Goal: Task Accomplishment & Management: Use online tool/utility

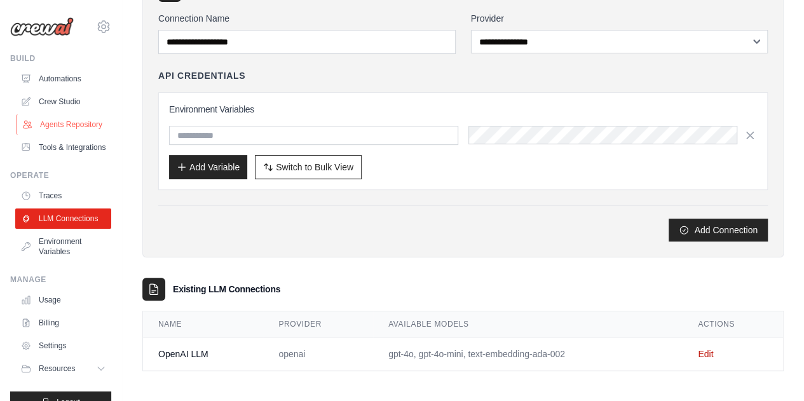
click at [61, 121] on link "Agents Repository" at bounding box center [65, 124] width 96 height 20
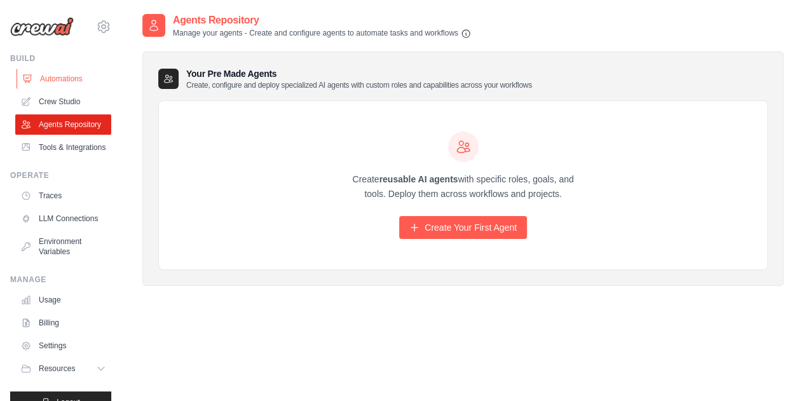
click at [57, 74] on link "Automations" at bounding box center [65, 79] width 96 height 20
click at [50, 99] on link "Crew Studio" at bounding box center [65, 102] width 96 height 20
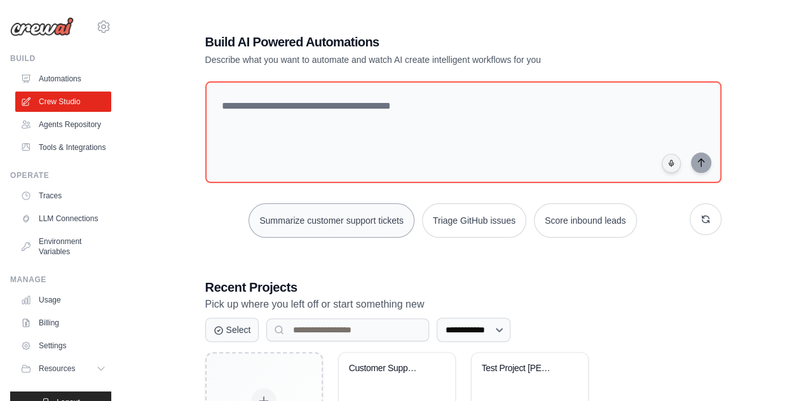
scroll to position [110, 0]
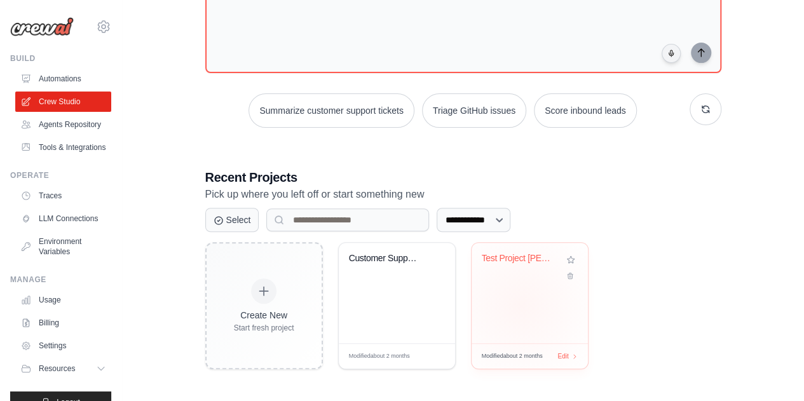
click at [520, 304] on div "Test Project Aashish" at bounding box center [530, 293] width 116 height 100
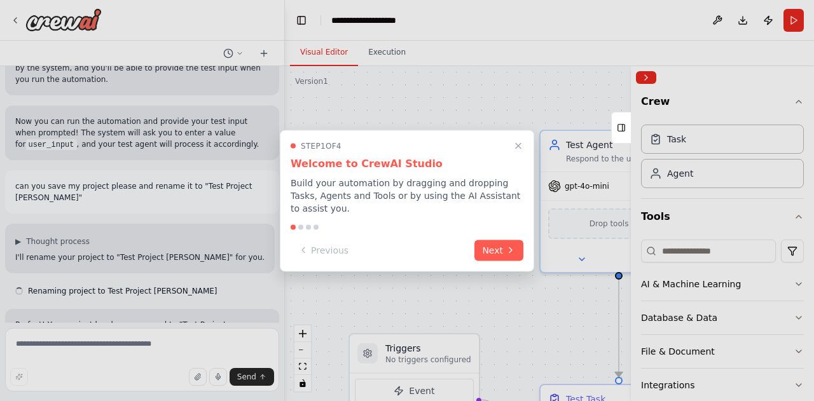
scroll to position [671, 0]
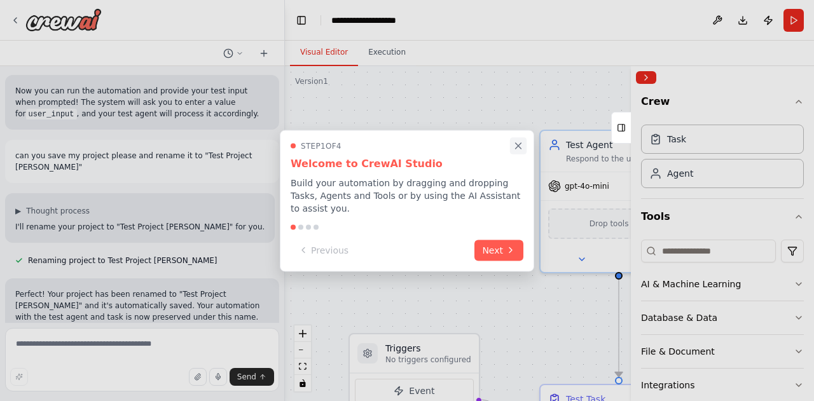
click at [511, 149] on button "Close walkthrough" at bounding box center [518, 145] width 17 height 17
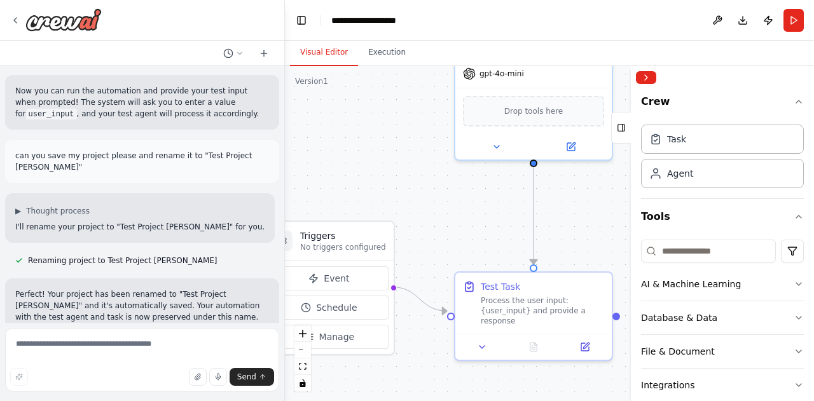
drag, startPoint x: 488, startPoint y: 249, endPoint x: 411, endPoint y: 139, distance: 134.2
click at [411, 139] on div ".deletable-edge-delete-btn { width: 20px; height: 20px; border: 0px solid #ffff…" at bounding box center [549, 233] width 529 height 335
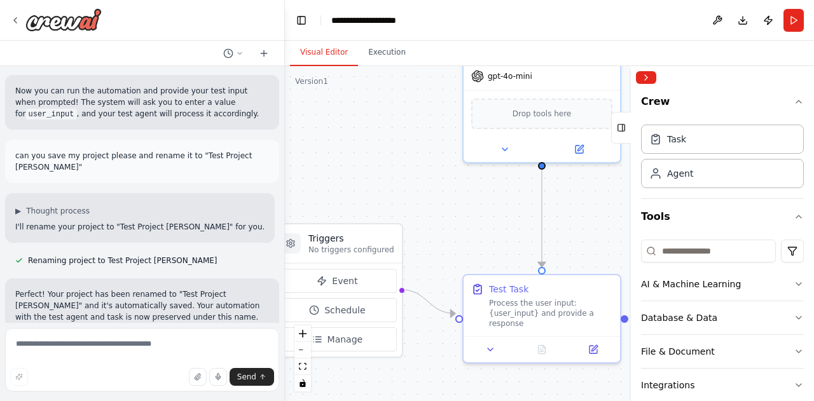
click at [418, 181] on div ".deletable-edge-delete-btn { width: 20px; height: 20px; border: 0px solid #ffff…" at bounding box center [549, 233] width 529 height 335
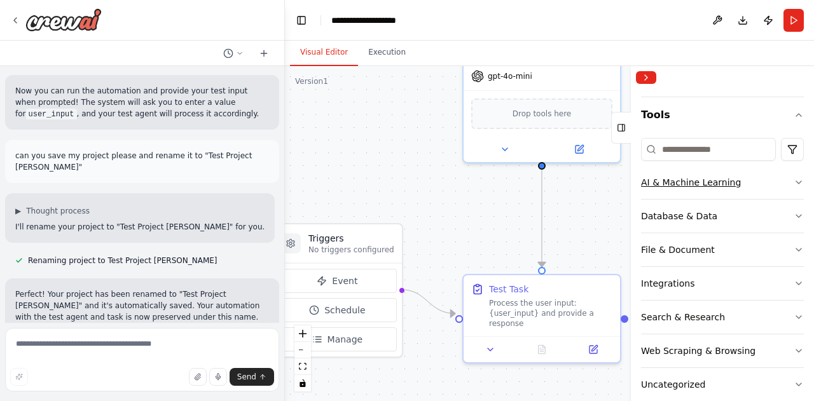
scroll to position [119, 0]
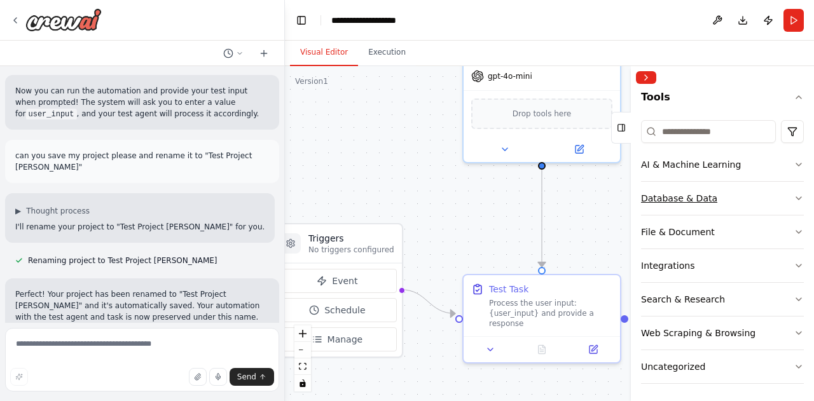
click at [769, 201] on button "Database & Data" at bounding box center [722, 198] width 163 height 33
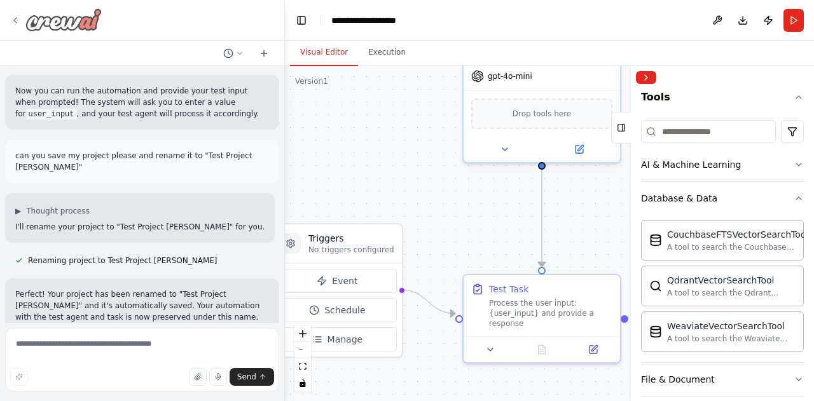
click at [19, 17] on icon at bounding box center [15, 20] width 10 height 10
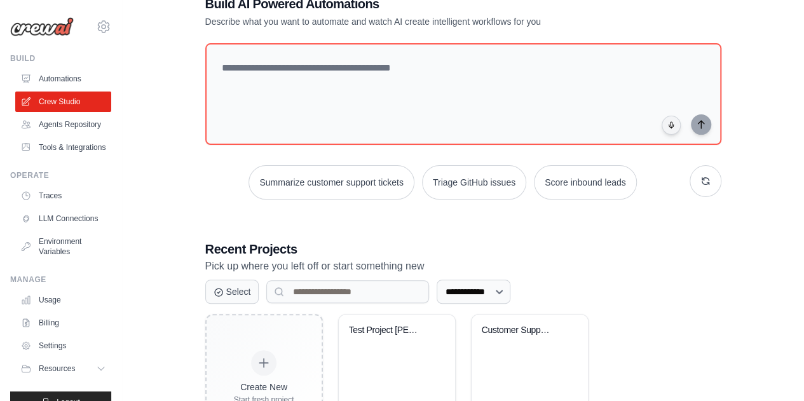
scroll to position [37, 0]
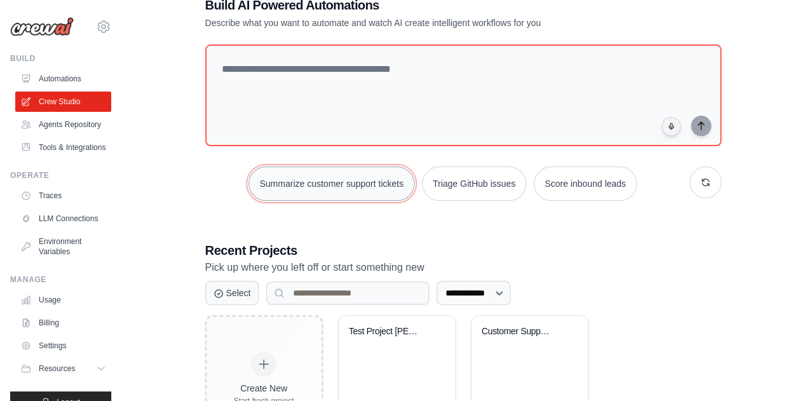
click at [355, 179] on button "Summarize customer support tickets" at bounding box center [331, 184] width 165 height 34
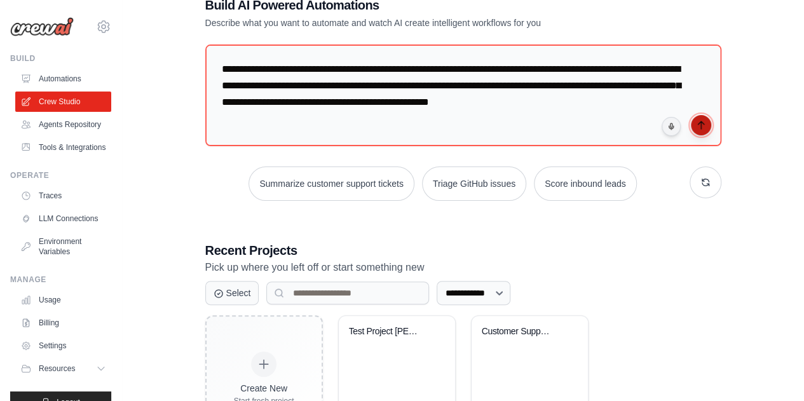
click at [702, 131] on button "submit" at bounding box center [701, 125] width 20 height 20
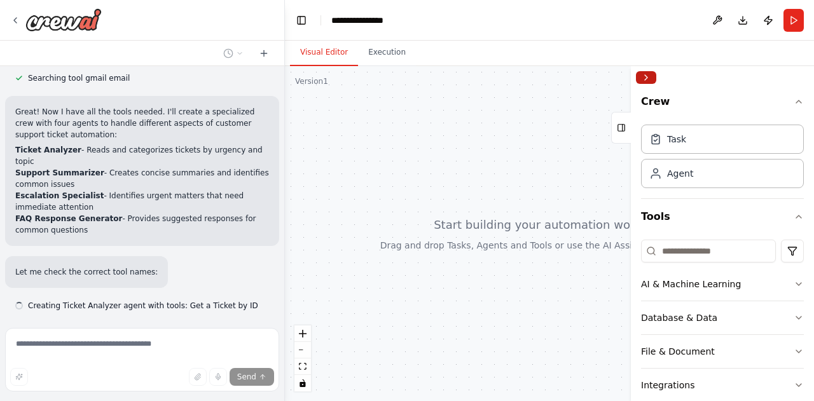
scroll to position [354, 0]
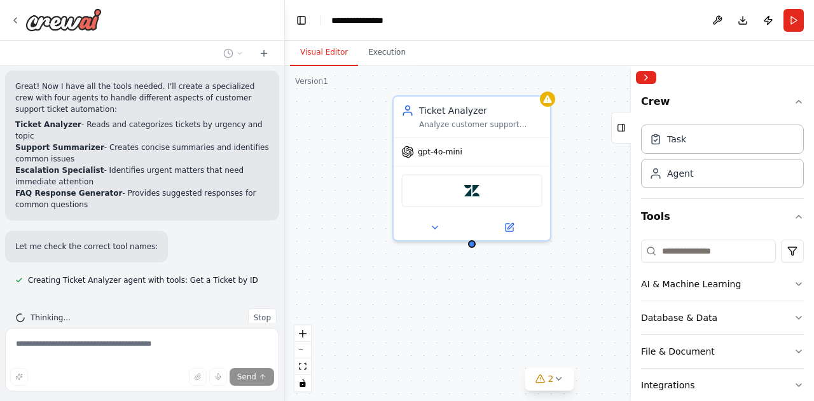
drag, startPoint x: 456, startPoint y: 209, endPoint x: 310, endPoint y: 175, distance: 150.8
click at [310, 175] on div "Ticket Analyzer Analyze customer support tickets to categorize them by urgency …" at bounding box center [549, 233] width 529 height 335
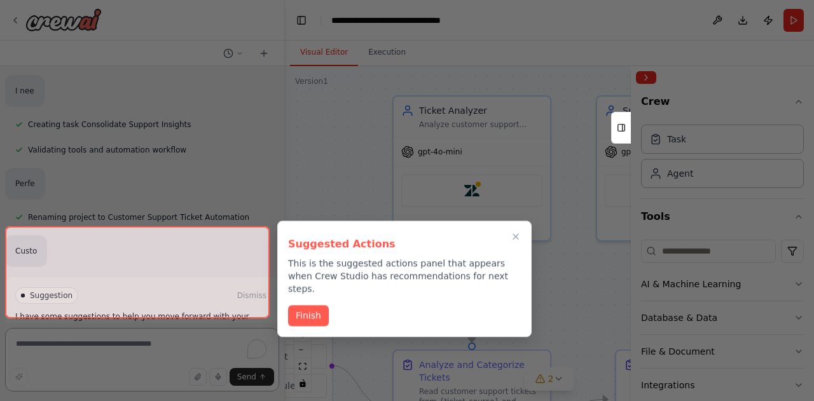
scroll to position [939, 0]
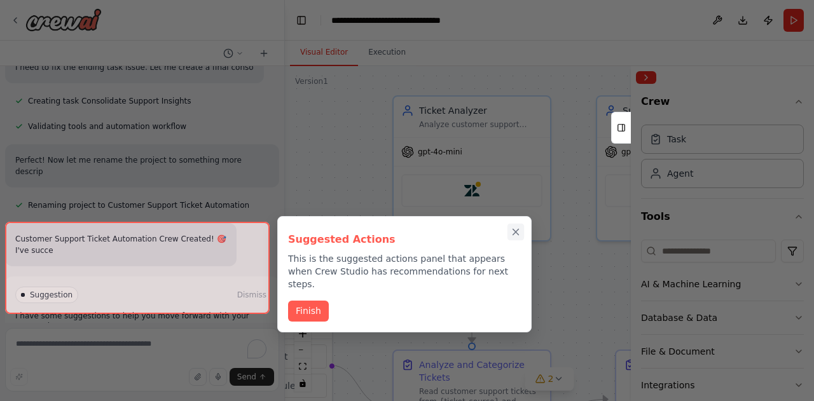
click at [514, 231] on icon "Close walkthrough" at bounding box center [515, 231] width 11 height 11
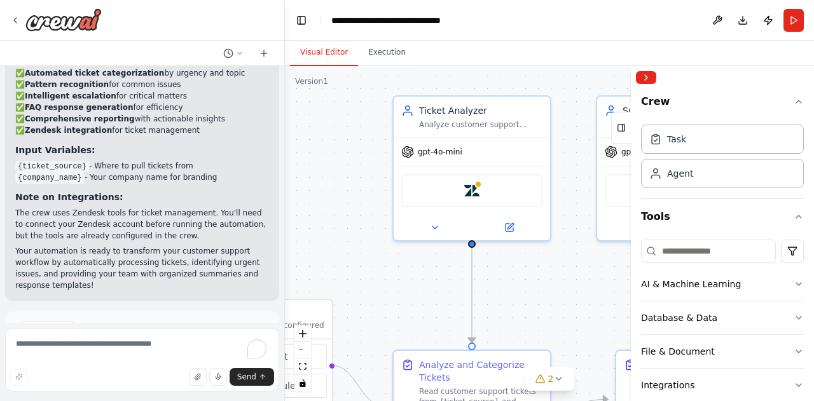
scroll to position [1464, 0]
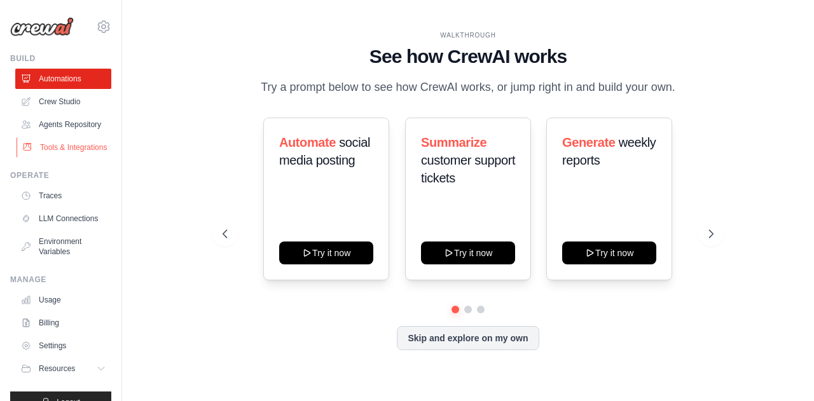
click at [62, 158] on link "Tools & Integrations" at bounding box center [65, 147] width 96 height 20
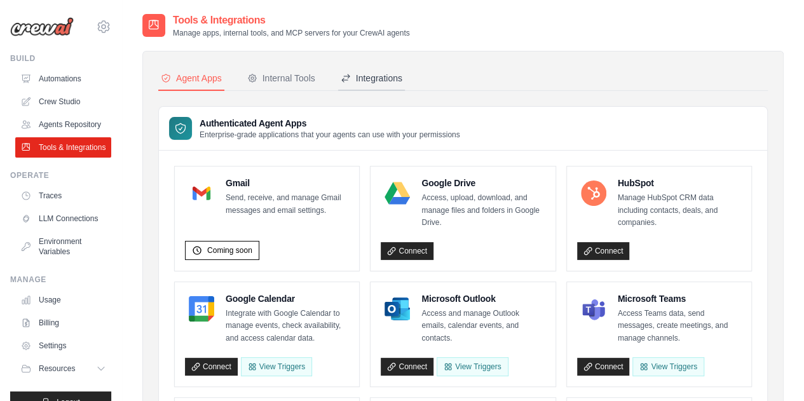
click at [388, 79] on div "Integrations" at bounding box center [372, 78] width 62 height 13
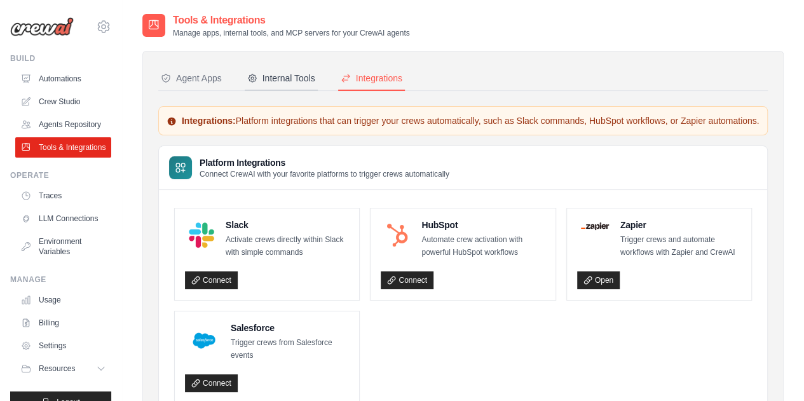
click at [276, 77] on div "Internal Tools" at bounding box center [281, 78] width 68 height 13
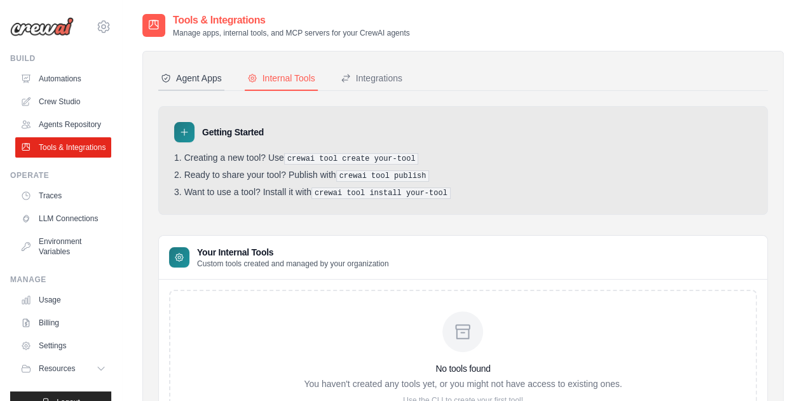
click at [205, 73] on div "Agent Apps" at bounding box center [191, 78] width 61 height 13
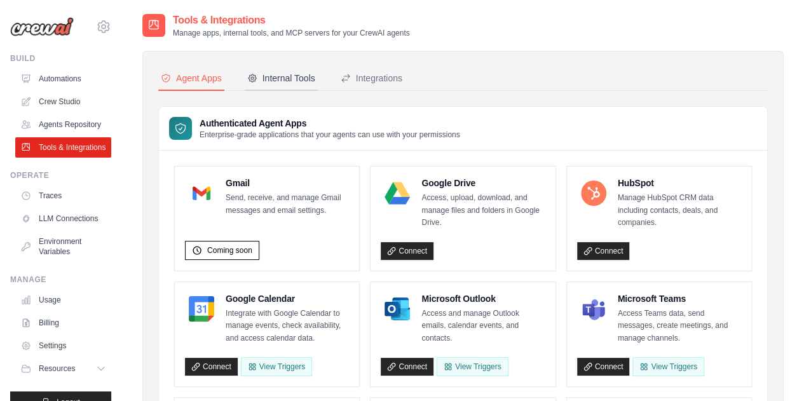
click at [274, 71] on button "Internal Tools" at bounding box center [281, 79] width 73 height 24
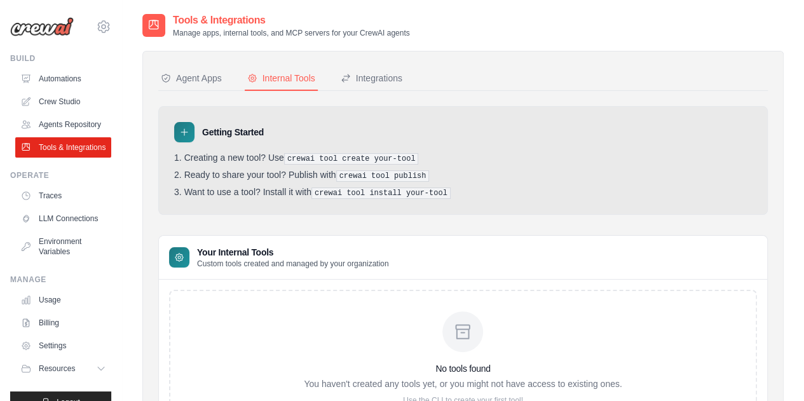
scroll to position [82, 0]
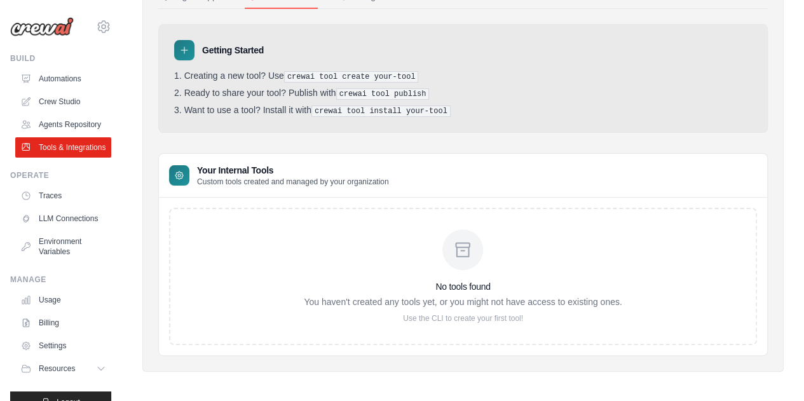
click at [453, 313] on p "Use the CLI to create your first tool!" at bounding box center [463, 318] width 318 height 10
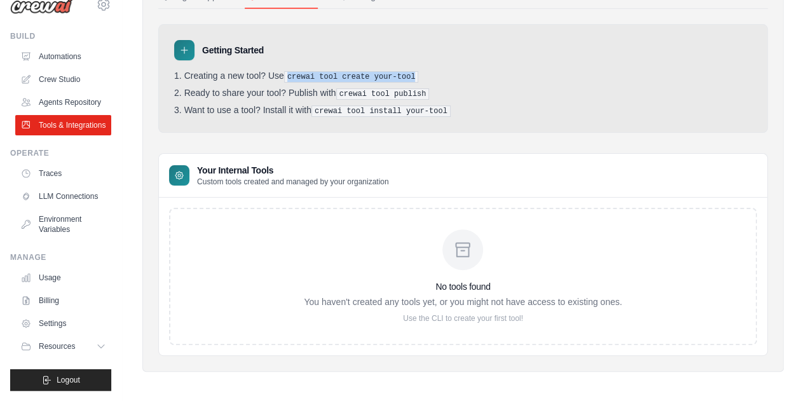
drag, startPoint x: 296, startPoint y: 76, endPoint x: 412, endPoint y: 77, distance: 115.7
click at [412, 77] on pre "crewai tool create your-tool" at bounding box center [351, 76] width 135 height 11
copy pre "crewai tool create your-tool"
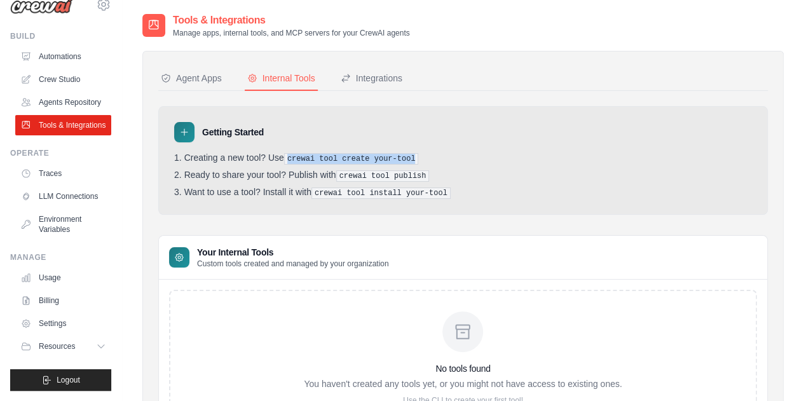
scroll to position [1, 0]
click at [61, 318] on link "Settings" at bounding box center [65, 323] width 96 height 20
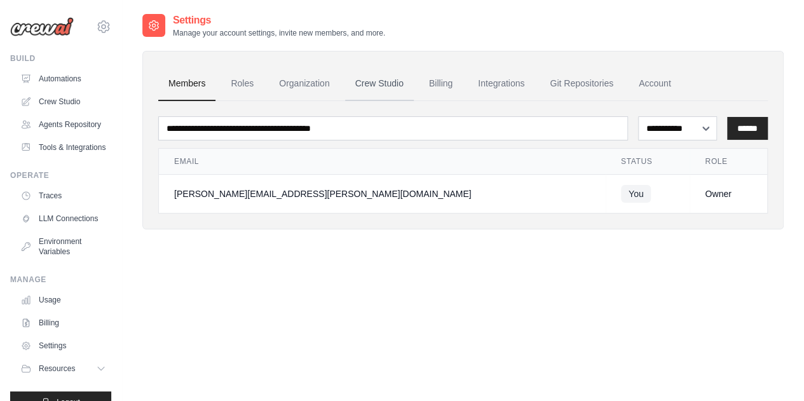
click at [385, 76] on link "Crew Studio" at bounding box center [379, 84] width 69 height 34
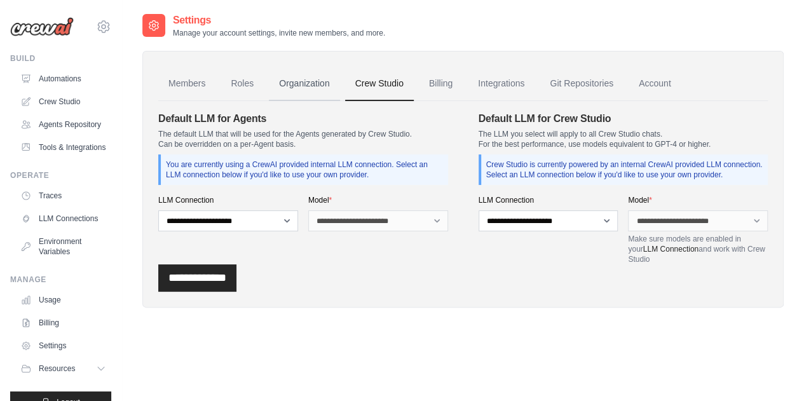
click at [295, 87] on link "Organization" at bounding box center [304, 84] width 71 height 34
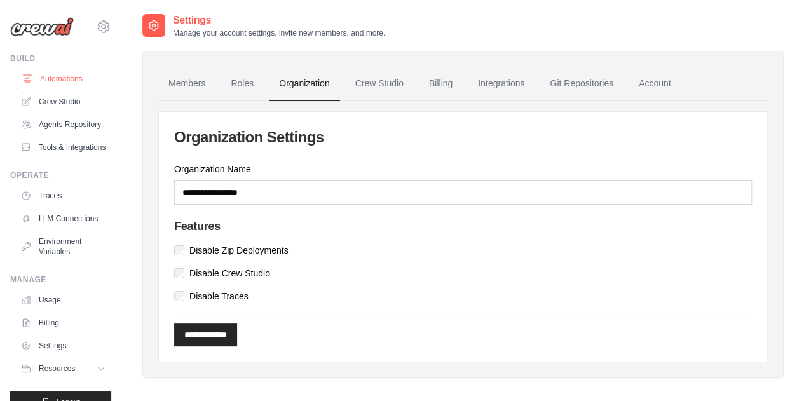
click at [71, 85] on link "Automations" at bounding box center [65, 79] width 96 height 20
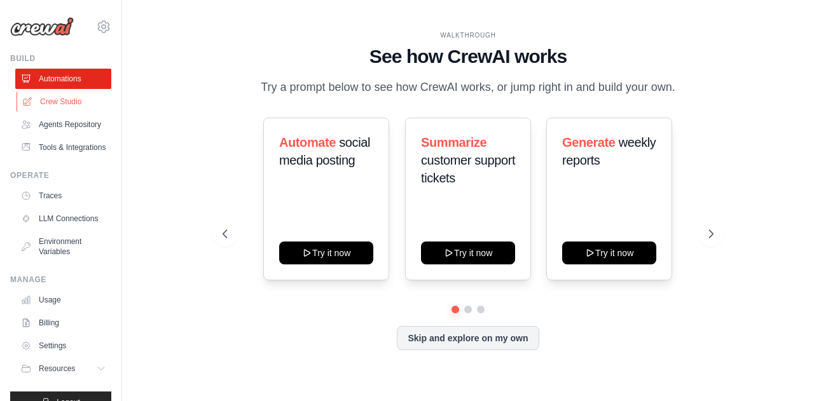
click at [62, 98] on link "Crew Studio" at bounding box center [65, 102] width 96 height 20
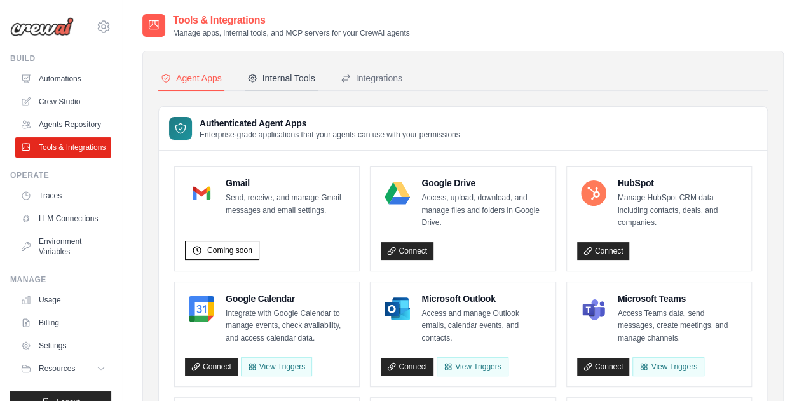
click at [293, 79] on div "Internal Tools" at bounding box center [281, 78] width 68 height 13
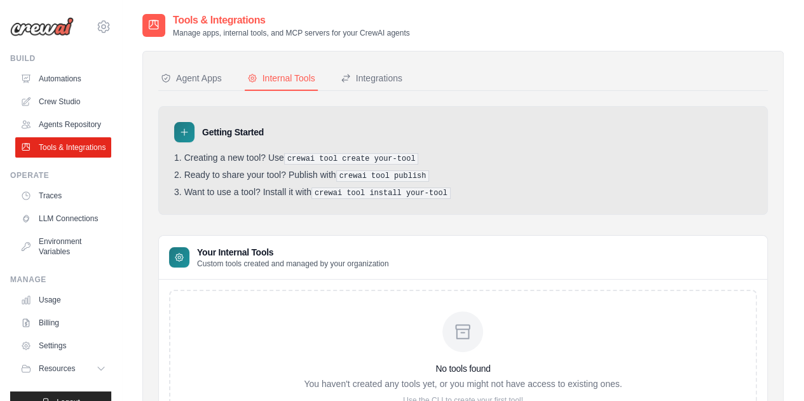
scroll to position [82, 0]
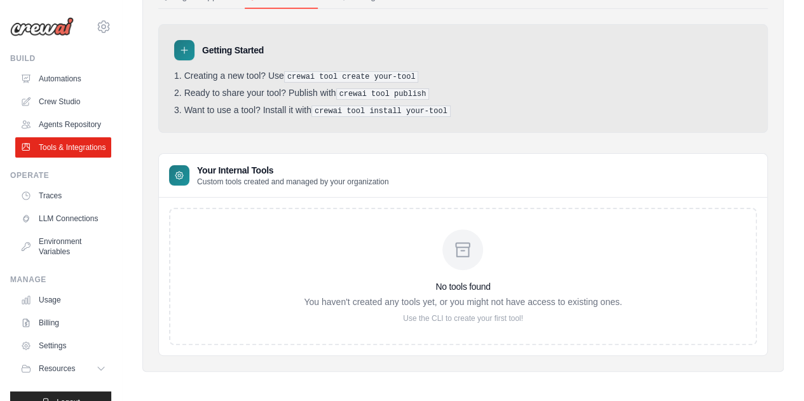
click at [464, 250] on icon at bounding box center [463, 250] width 20 height 20
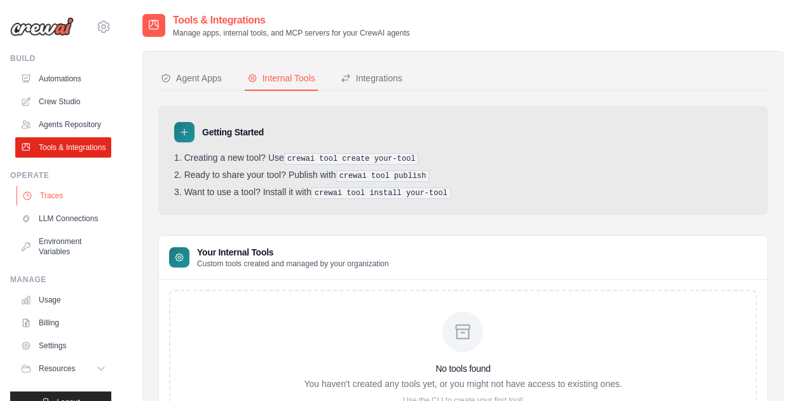
scroll to position [52, 0]
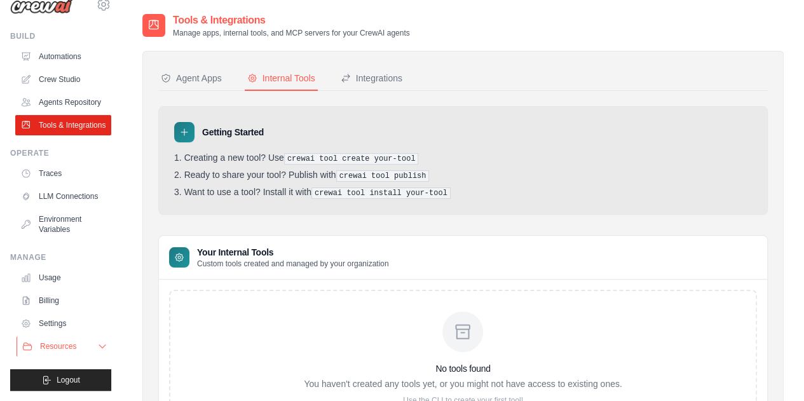
click at [97, 345] on icon at bounding box center [102, 346] width 10 height 10
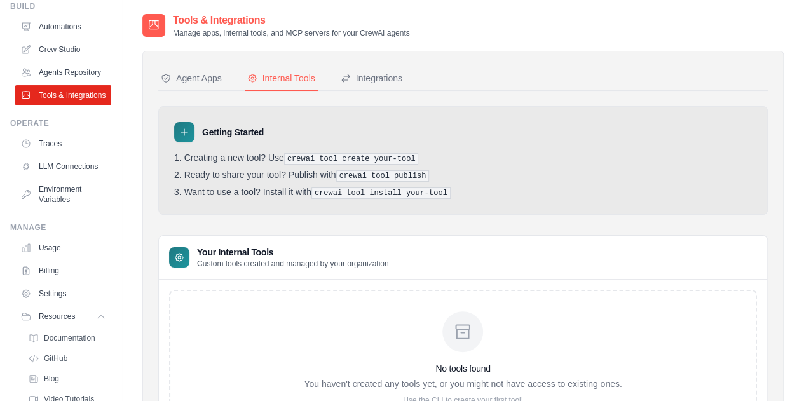
scroll to position [144, 0]
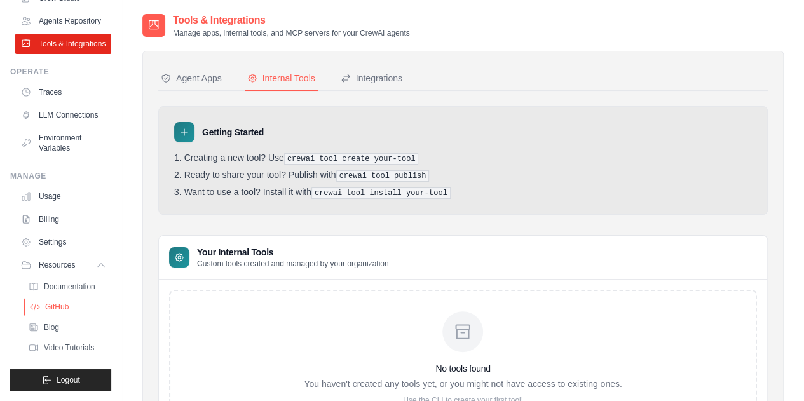
click at [57, 302] on span "GitHub" at bounding box center [57, 307] width 24 height 10
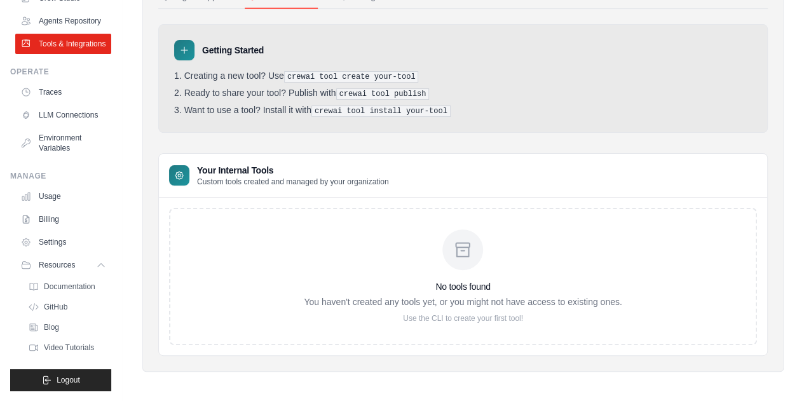
scroll to position [0, 0]
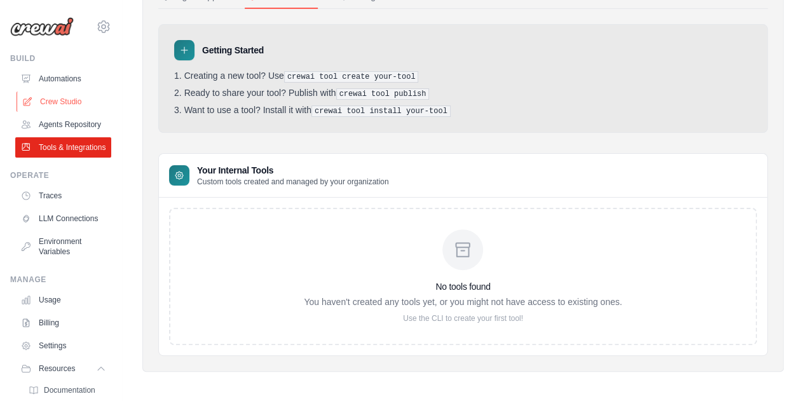
click at [66, 98] on link "Crew Studio" at bounding box center [65, 102] width 96 height 20
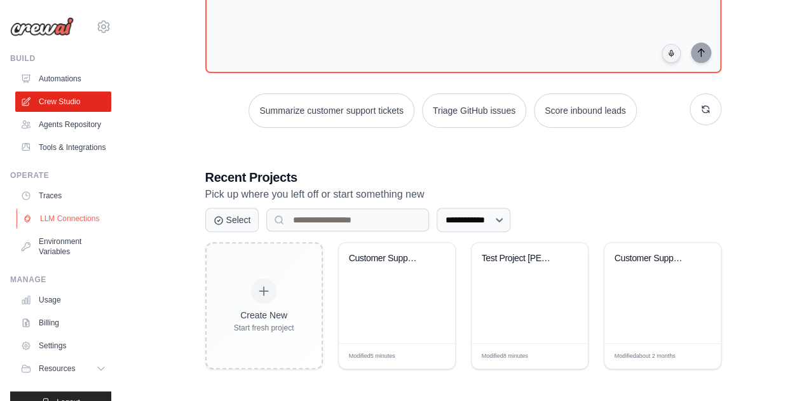
scroll to position [52, 0]
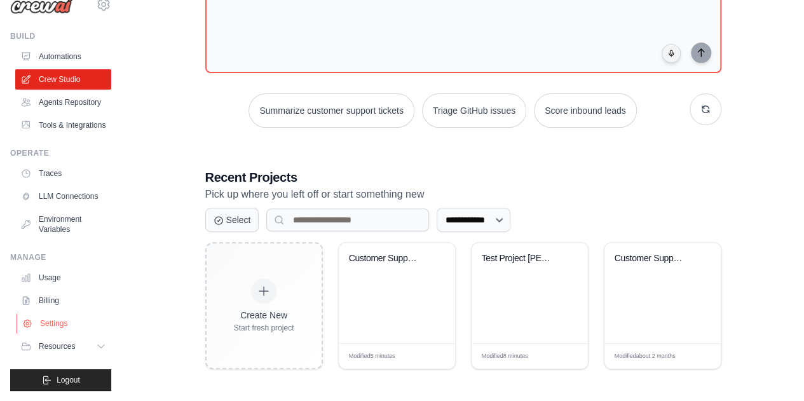
click at [49, 319] on link "Settings" at bounding box center [65, 323] width 96 height 20
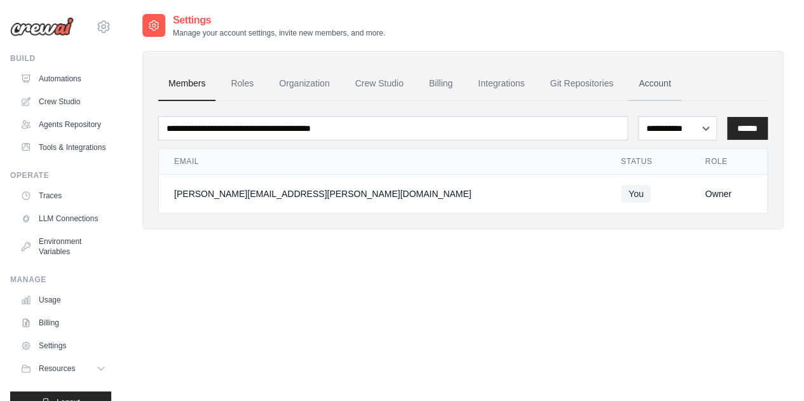
click at [678, 76] on link "Account" at bounding box center [655, 84] width 53 height 34
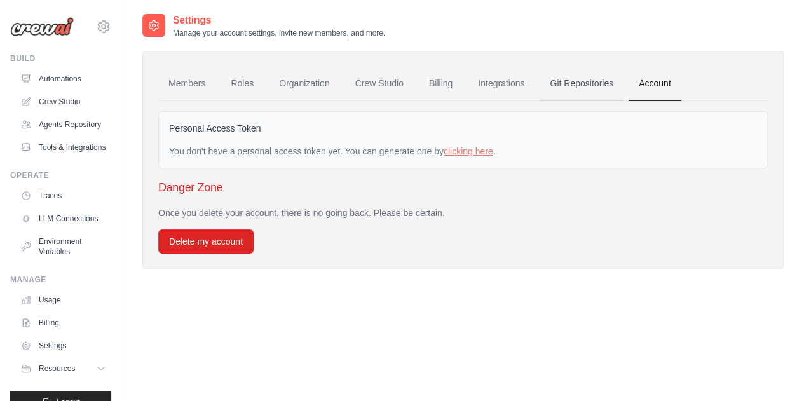
click at [591, 92] on link "Git Repositories" at bounding box center [582, 84] width 84 height 34
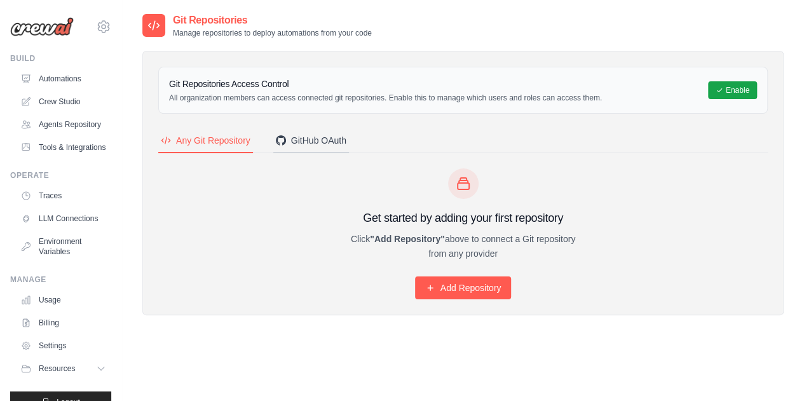
click at [341, 137] on div "GitHub OAuth" at bounding box center [311, 140] width 71 height 13
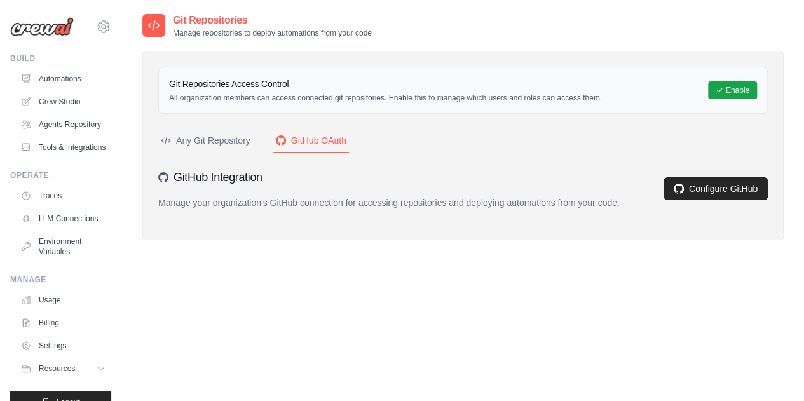
click at [224, 144] on div "Any Git Repository" at bounding box center [206, 140] width 90 height 13
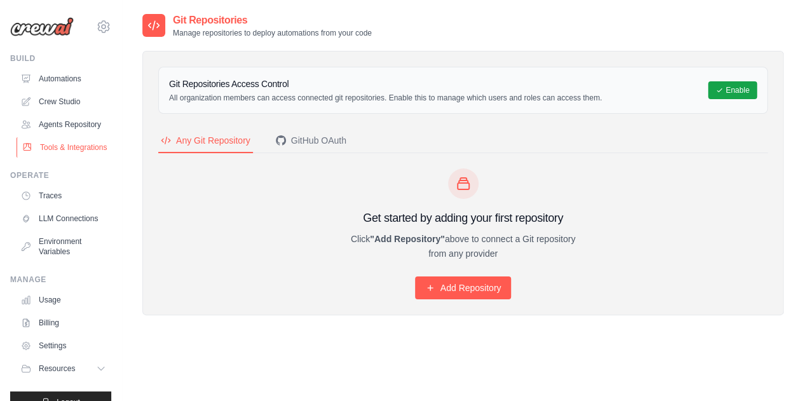
click at [64, 158] on link "Tools & Integrations" at bounding box center [65, 147] width 96 height 20
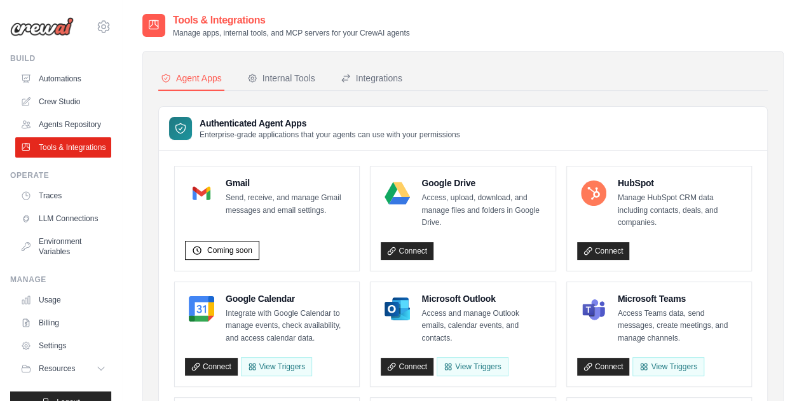
drag, startPoint x: 539, startPoint y: 214, endPoint x: 500, endPoint y: 53, distance: 165.6
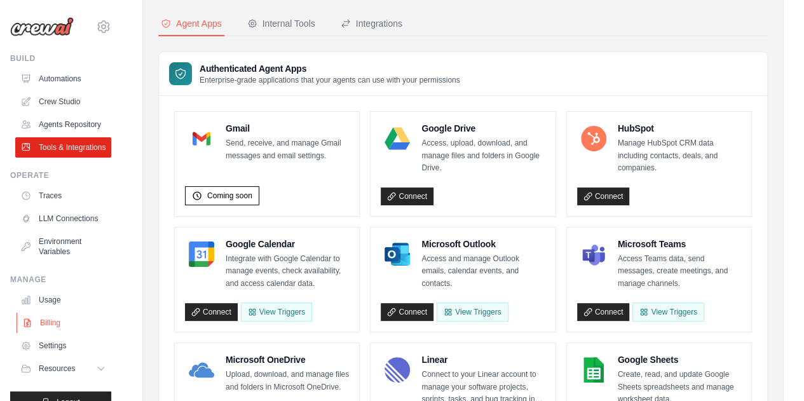
scroll to position [52, 0]
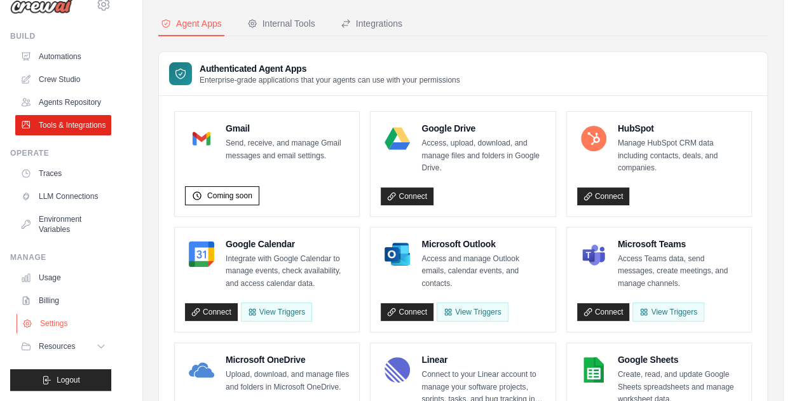
click at [55, 331] on link "Settings" at bounding box center [65, 323] width 96 height 20
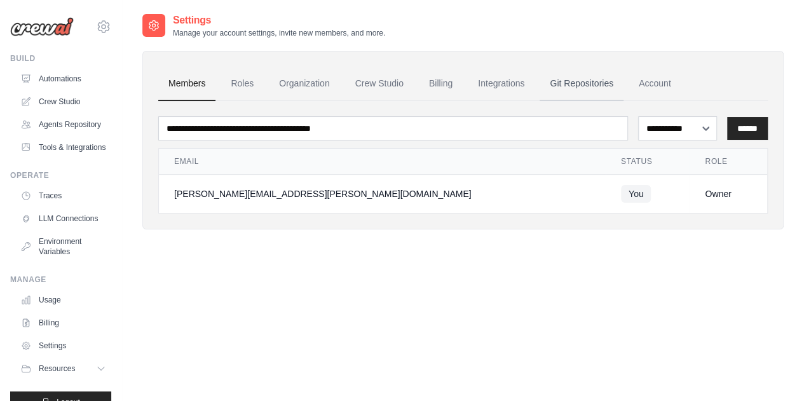
click at [594, 86] on link "Git Repositories" at bounding box center [582, 84] width 84 height 34
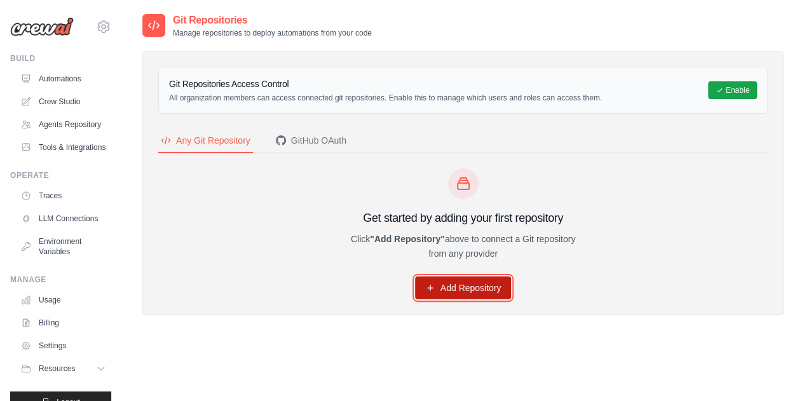
click at [481, 284] on link "Add Repository" at bounding box center [463, 287] width 97 height 23
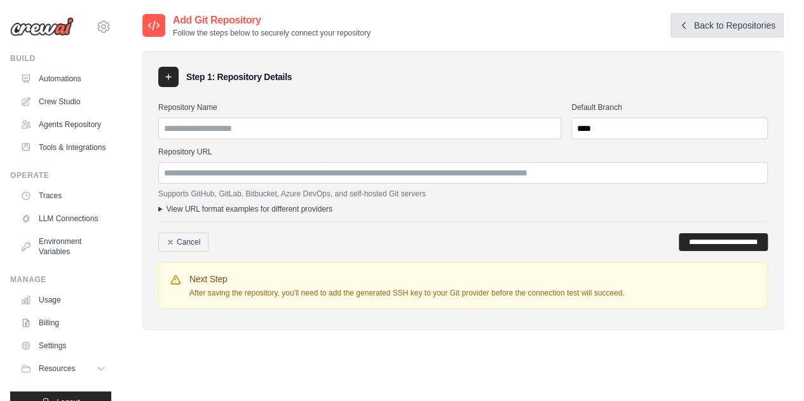
click at [686, 29] on link "Back to Repositories" at bounding box center [727, 25] width 113 height 24
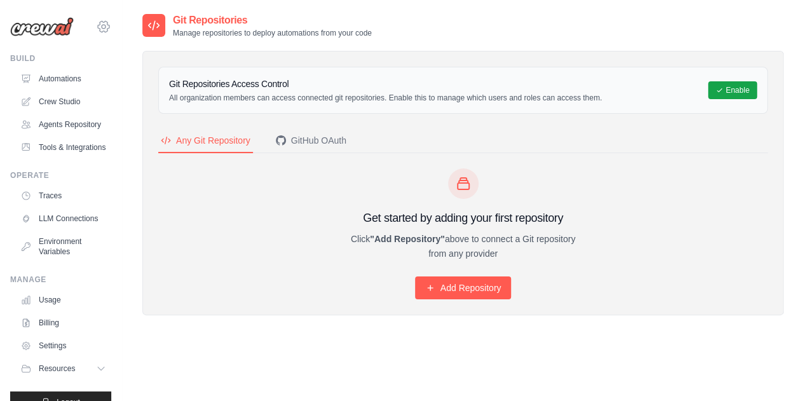
click at [102, 27] on icon at bounding box center [104, 27] width 4 height 4
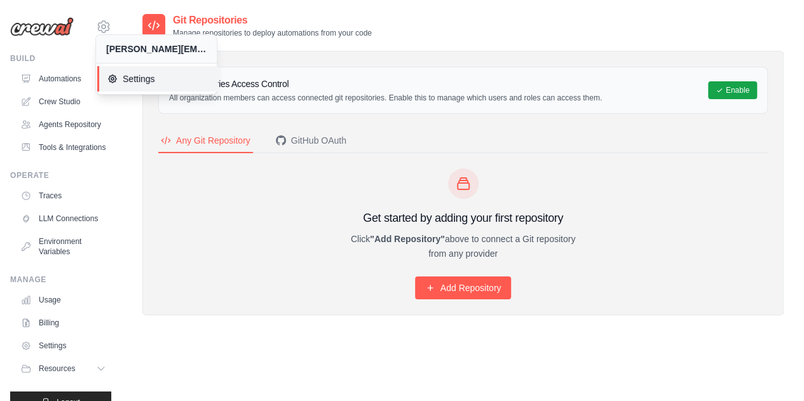
click at [142, 85] on link "Settings" at bounding box center [157, 78] width 121 height 25
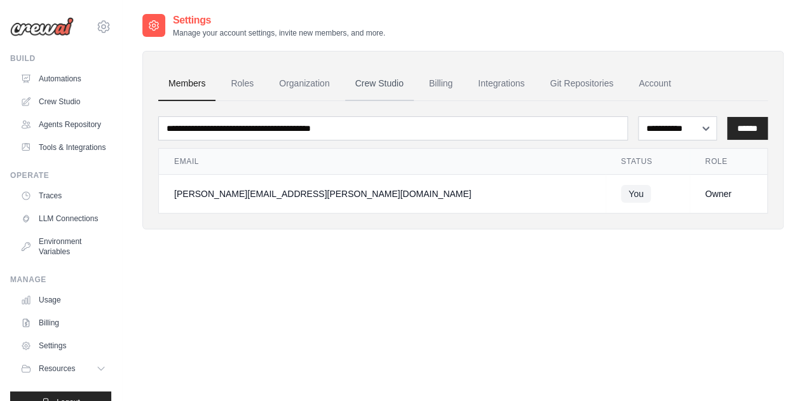
click at [404, 90] on link "Crew Studio" at bounding box center [379, 84] width 69 height 34
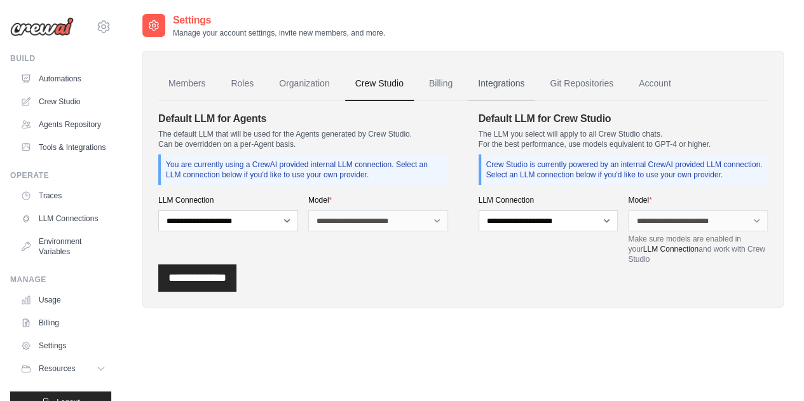
click at [503, 92] on link "Integrations" at bounding box center [501, 84] width 67 height 34
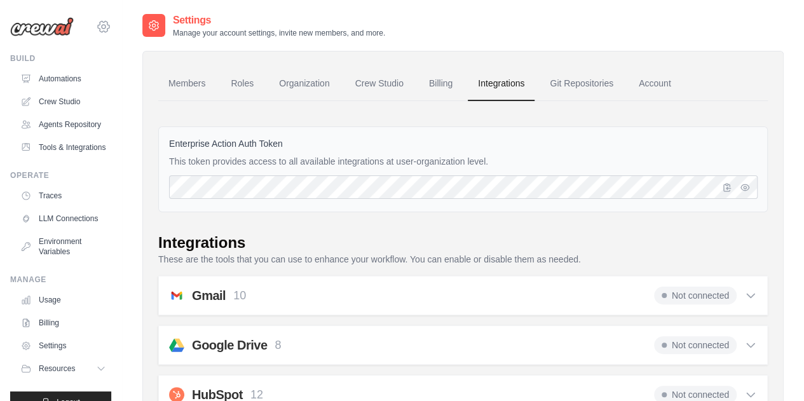
click at [99, 27] on icon at bounding box center [103, 26] width 15 height 15
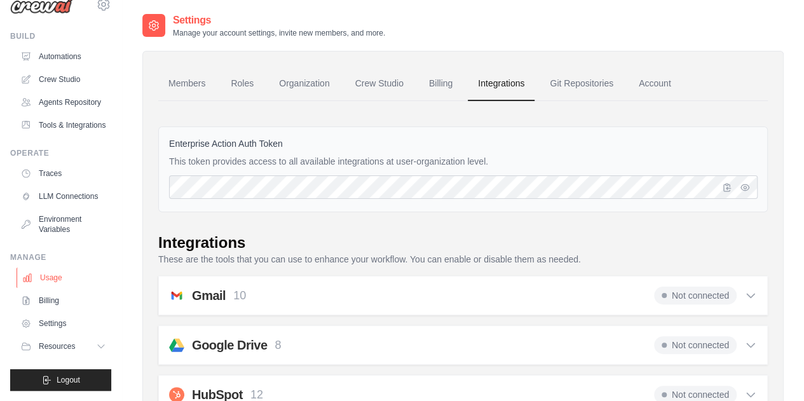
click at [61, 279] on link "Usage" at bounding box center [65, 278] width 96 height 20
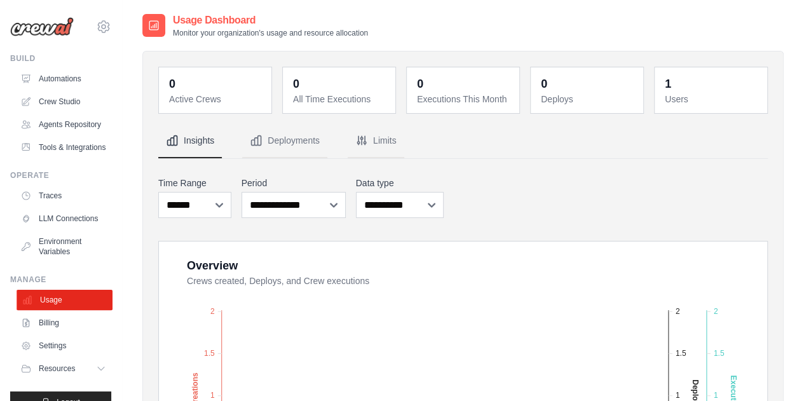
scroll to position [52, 0]
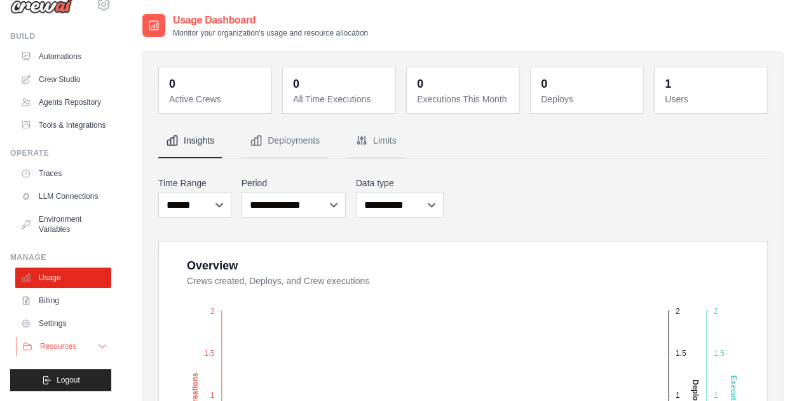
click at [86, 345] on button "Resources" at bounding box center [65, 346] width 96 height 20
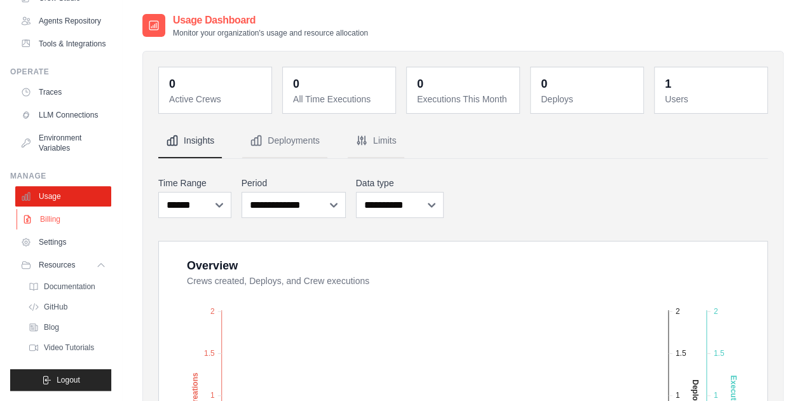
scroll to position [0, 0]
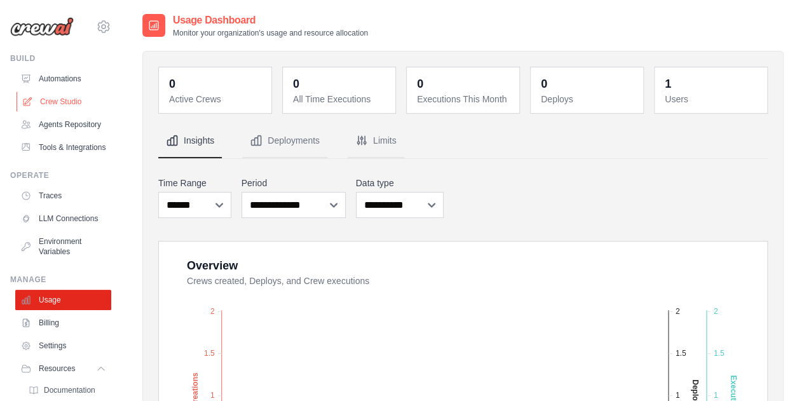
click at [62, 98] on link "Crew Studio" at bounding box center [65, 102] width 96 height 20
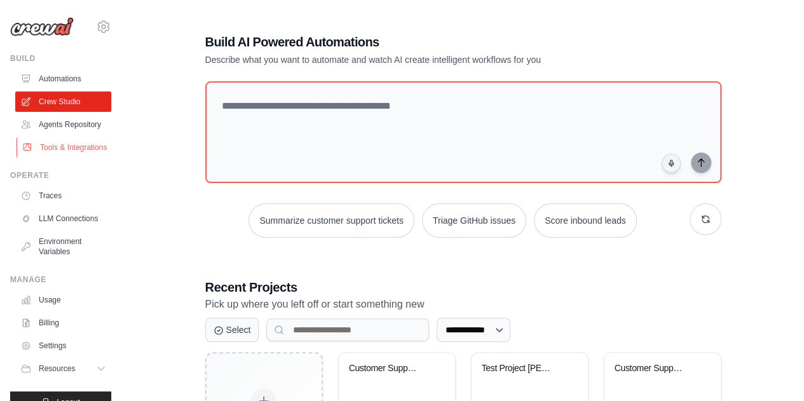
click at [74, 156] on link "Tools & Integrations" at bounding box center [65, 147] width 96 height 20
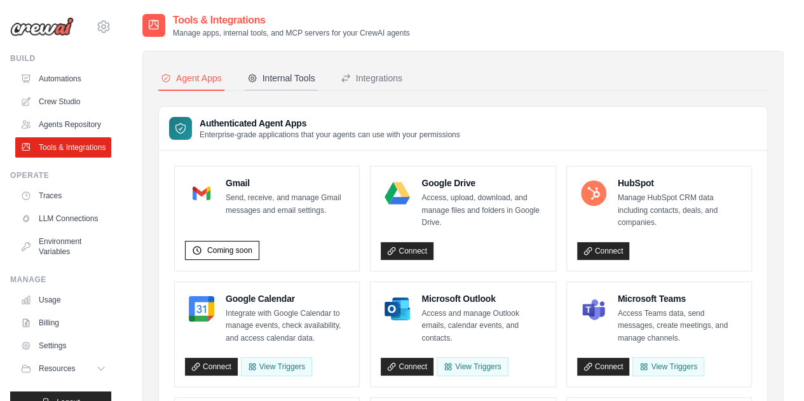
click at [296, 73] on div "Internal Tools" at bounding box center [281, 78] width 68 height 13
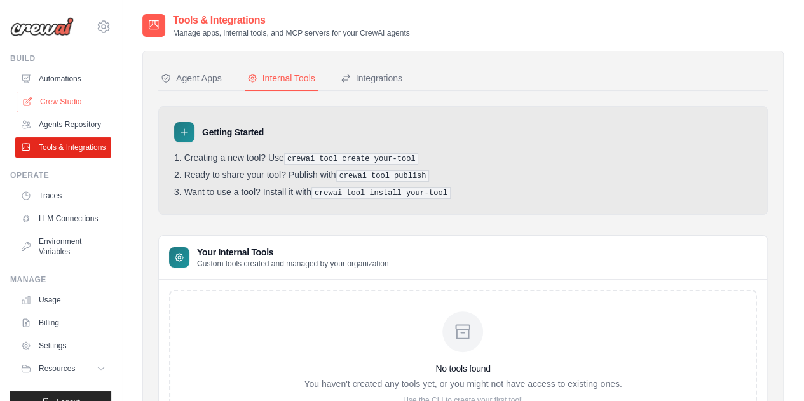
click at [74, 99] on link "Crew Studio" at bounding box center [65, 102] width 96 height 20
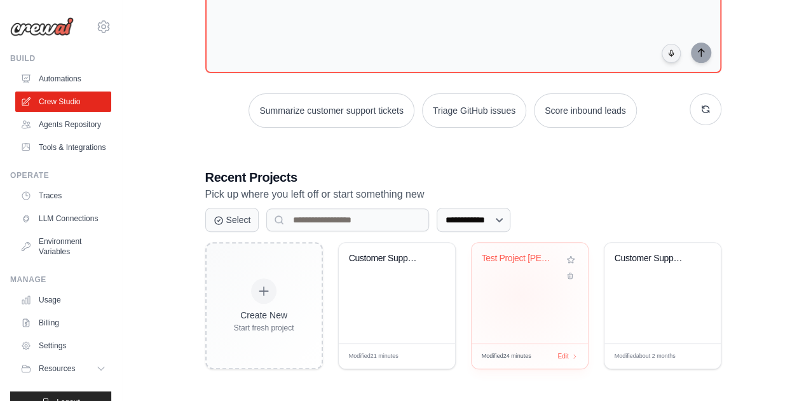
click at [519, 294] on div "Test Project [PERSON_NAME]" at bounding box center [530, 293] width 116 height 100
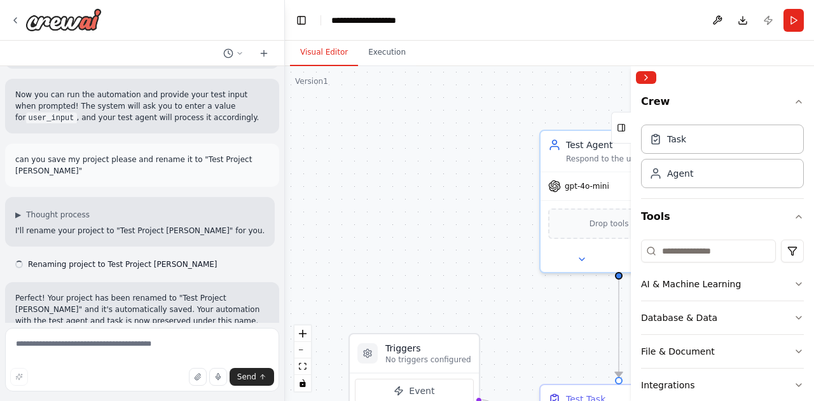
scroll to position [671, 0]
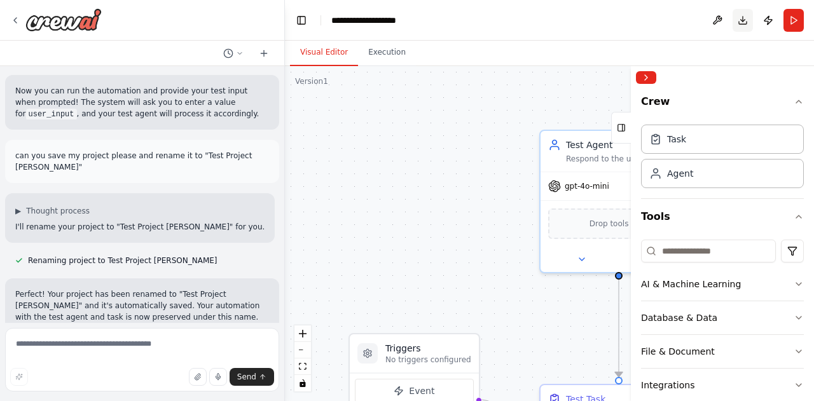
click at [740, 24] on button "Download" at bounding box center [742, 20] width 20 height 23
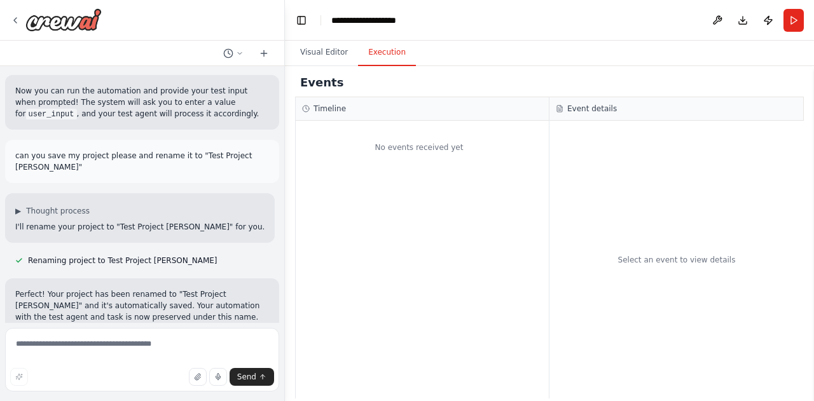
click at [379, 61] on button "Execution" at bounding box center [387, 52] width 58 height 27
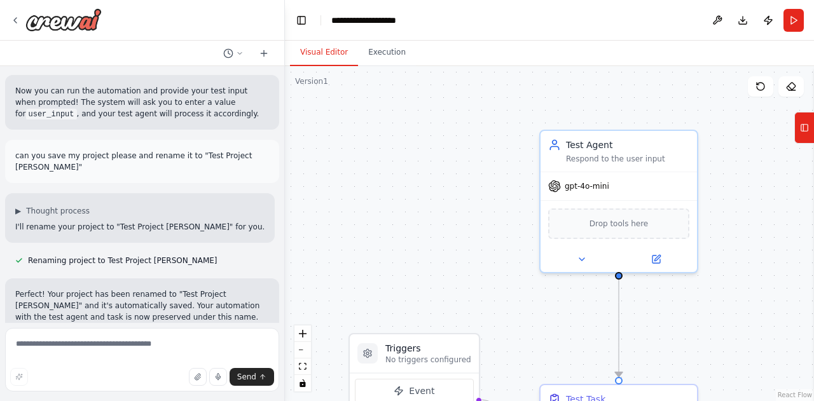
click at [329, 55] on button "Visual Editor" at bounding box center [324, 52] width 68 height 27
click at [662, 265] on div at bounding box center [618, 256] width 156 height 25
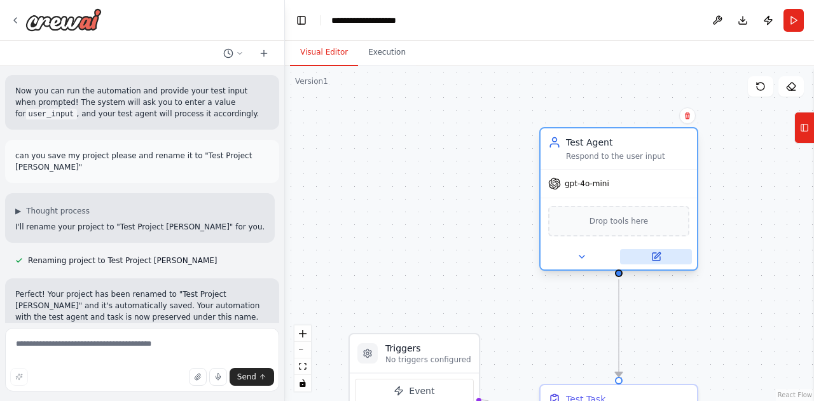
click at [657, 255] on icon at bounding box center [657, 255] width 6 height 6
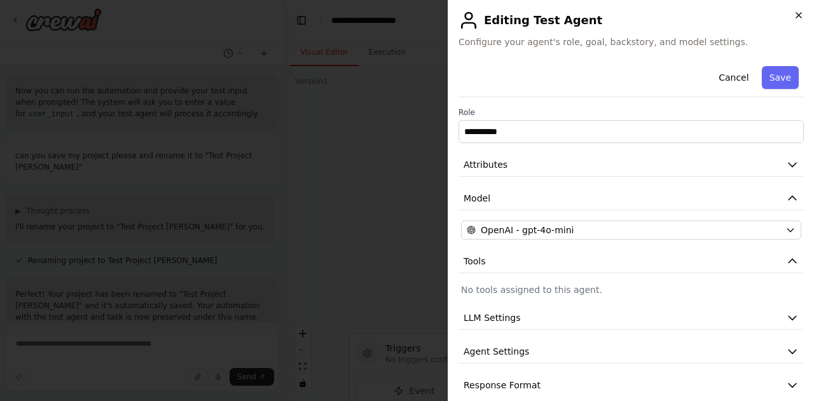
click at [800, 13] on icon "button" at bounding box center [798, 15] width 10 height 10
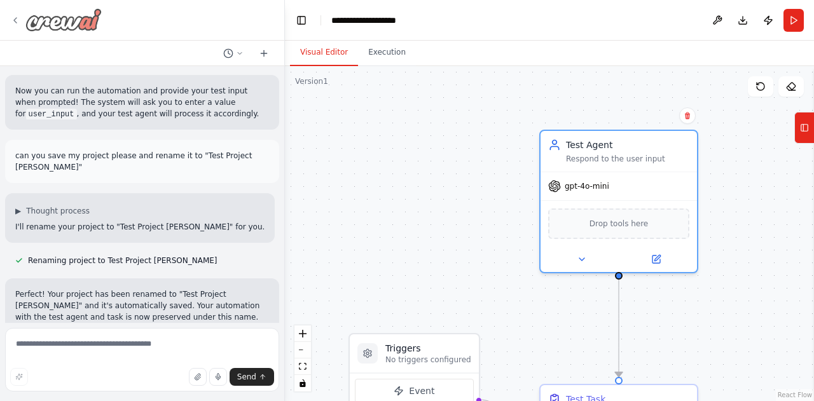
click at [11, 22] on icon at bounding box center [15, 20] width 10 height 10
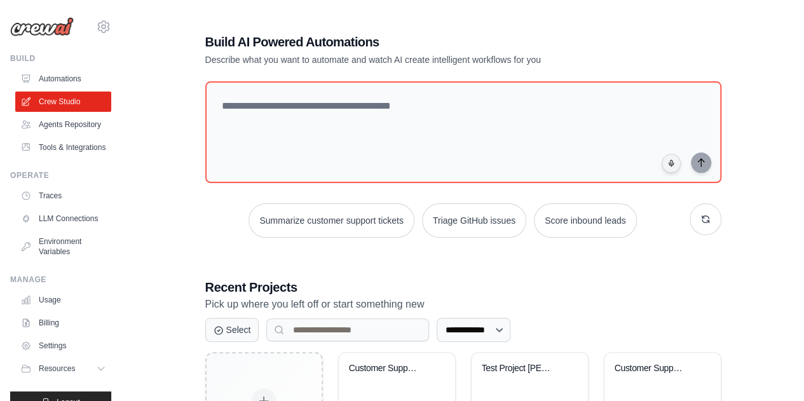
scroll to position [52, 0]
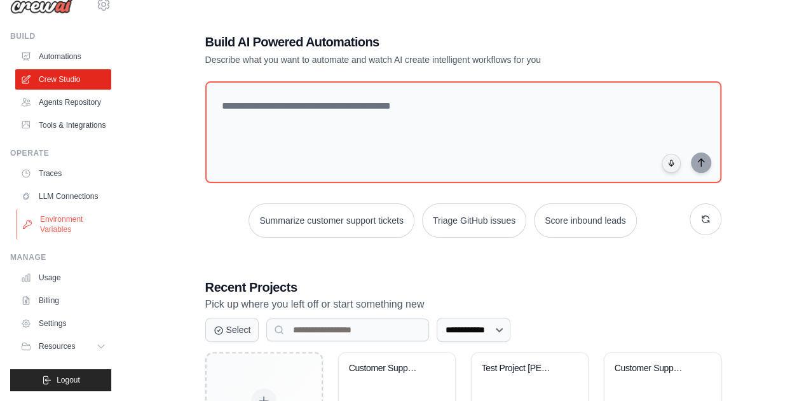
click at [65, 227] on link "Environment Variables" at bounding box center [65, 224] width 96 height 31
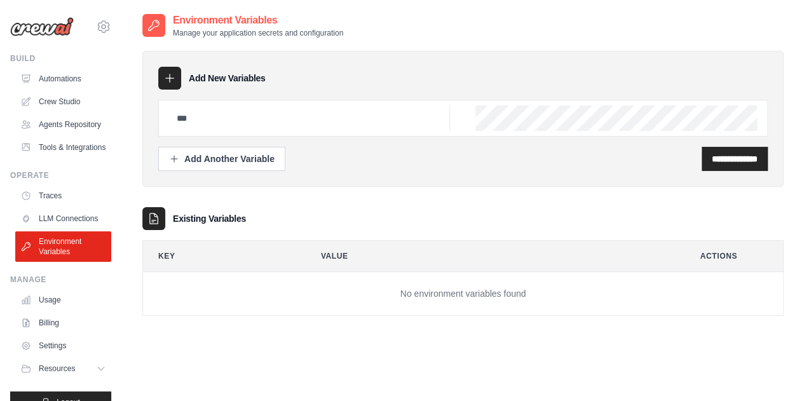
scroll to position [52, 0]
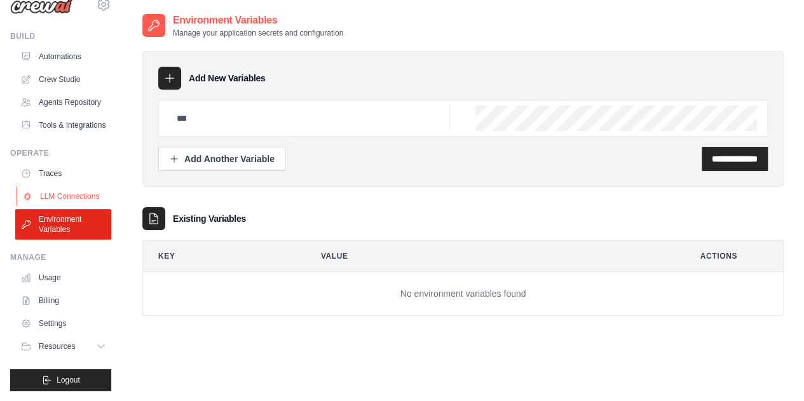
click at [44, 186] on link "LLM Connections" at bounding box center [65, 196] width 96 height 20
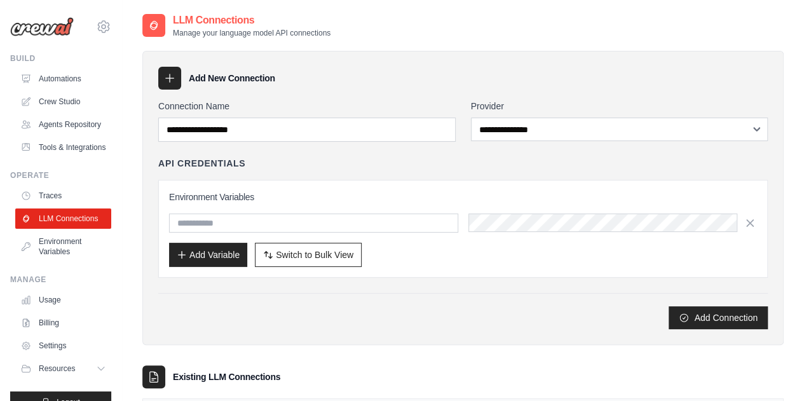
scroll to position [88, 0]
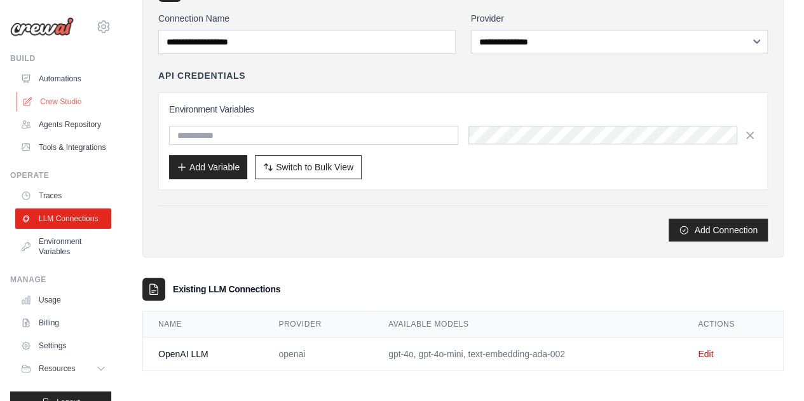
click at [64, 97] on link "Crew Studio" at bounding box center [65, 102] width 96 height 20
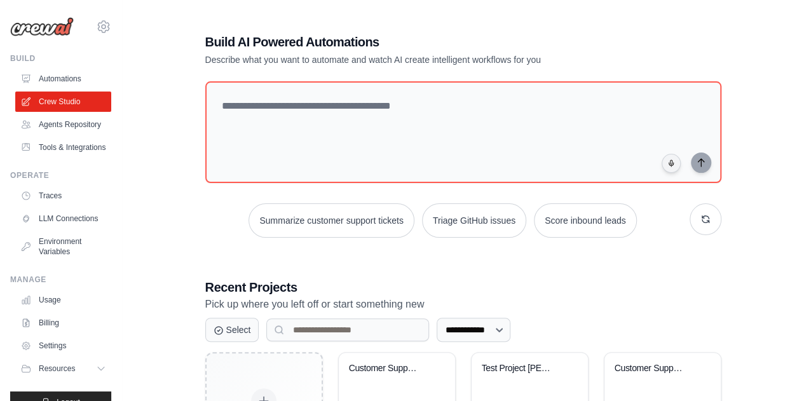
scroll to position [110, 0]
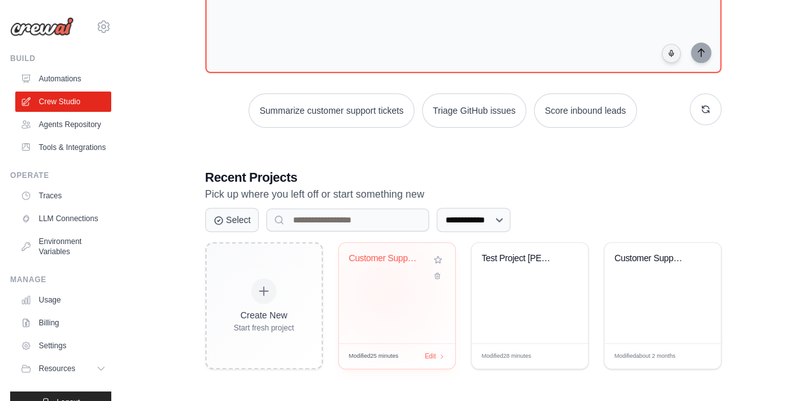
click at [386, 289] on div "Customer Support Ticket Automation" at bounding box center [397, 293] width 116 height 100
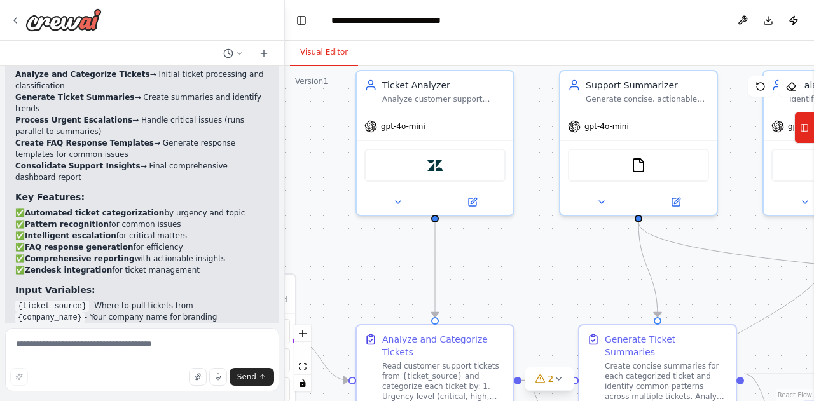
drag, startPoint x: 493, startPoint y: 200, endPoint x: 310, endPoint y: 140, distance: 193.2
click at [310, 140] on div ".deletable-edge-delete-btn { width: 20px; height: 20px; border: 0px solid #ffff…" at bounding box center [549, 233] width 529 height 335
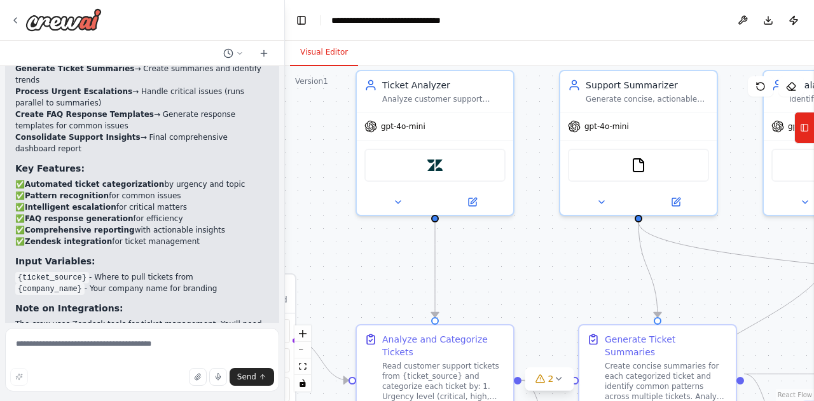
scroll to position [1361, 0]
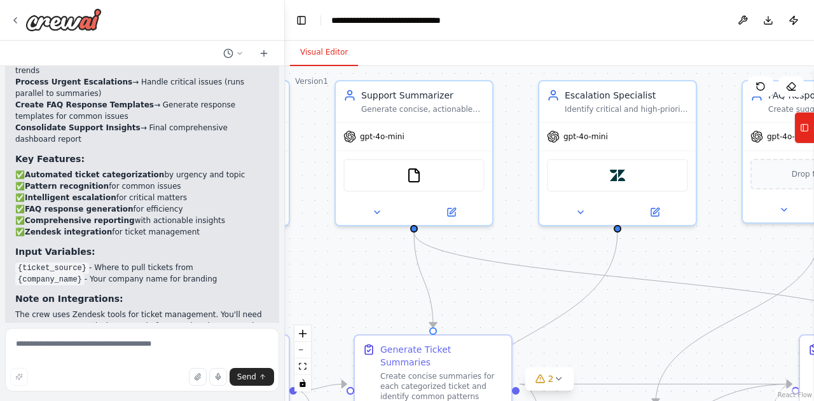
drag, startPoint x: 590, startPoint y: 280, endPoint x: 366, endPoint y: 290, distance: 224.6
click at [366, 290] on div ".deletable-edge-delete-btn { width: 20px; height: 20px; border: 0px solid #ffff…" at bounding box center [549, 233] width 529 height 335
click at [746, 18] on button at bounding box center [742, 20] width 20 height 23
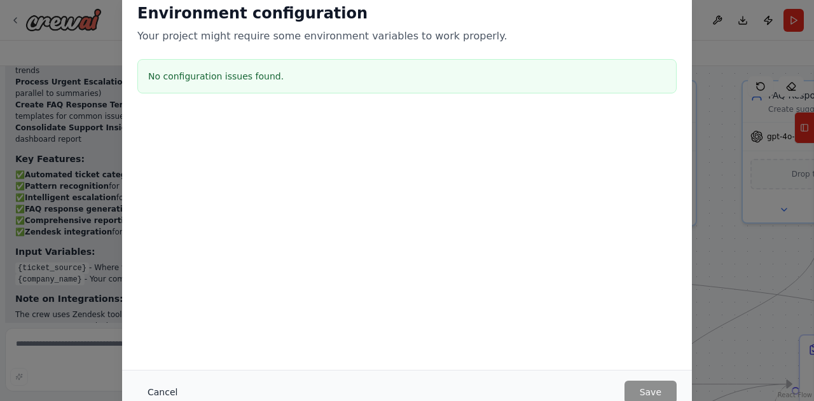
click at [158, 392] on button "Cancel" at bounding box center [162, 392] width 50 height 23
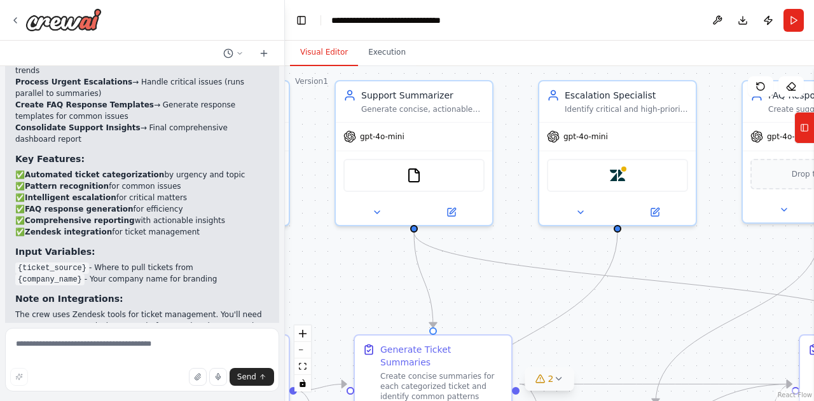
click at [551, 381] on span "2" at bounding box center [551, 378] width 6 height 13
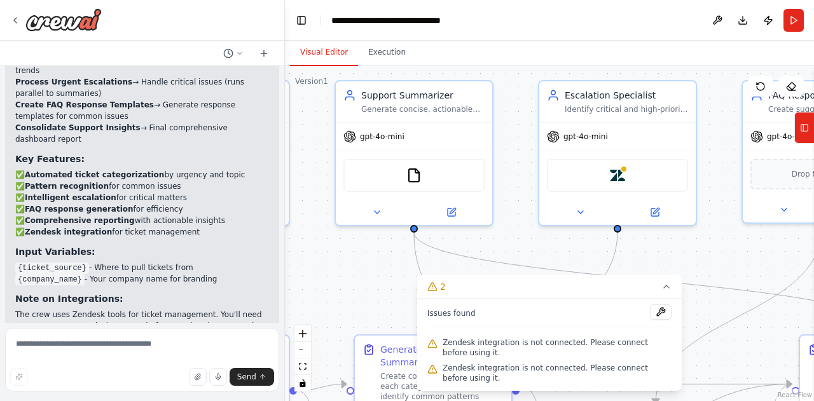
click at [690, 296] on div ".deletable-edge-delete-btn { width: 20px; height: 20px; border: 0px solid #ffff…" at bounding box center [549, 233] width 529 height 335
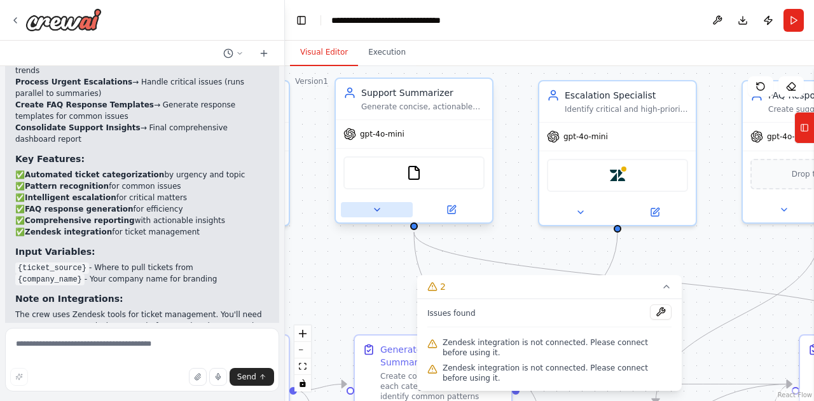
click at [372, 205] on icon at bounding box center [377, 210] width 10 height 10
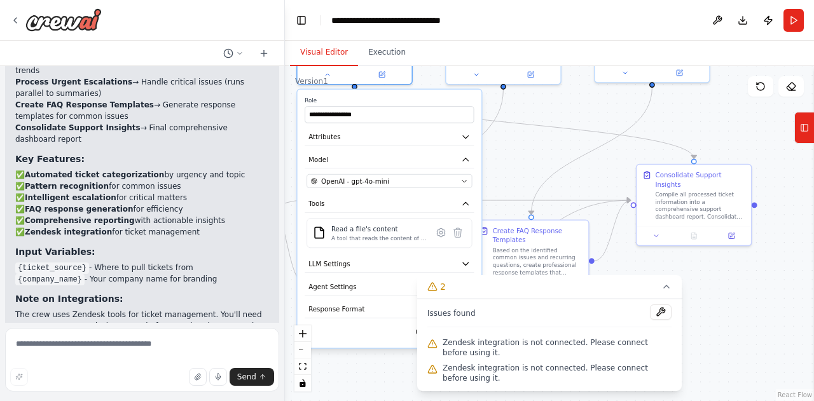
drag, startPoint x: 478, startPoint y: 188, endPoint x: 430, endPoint y: 52, distance: 143.7
click at [430, 52] on div "Visual Editor Execution Version 1 Show Tools Hide Agents .deletable-edge-delete…" at bounding box center [549, 221] width 529 height 360
click at [466, 266] on icon "button" at bounding box center [466, 264] width 10 height 10
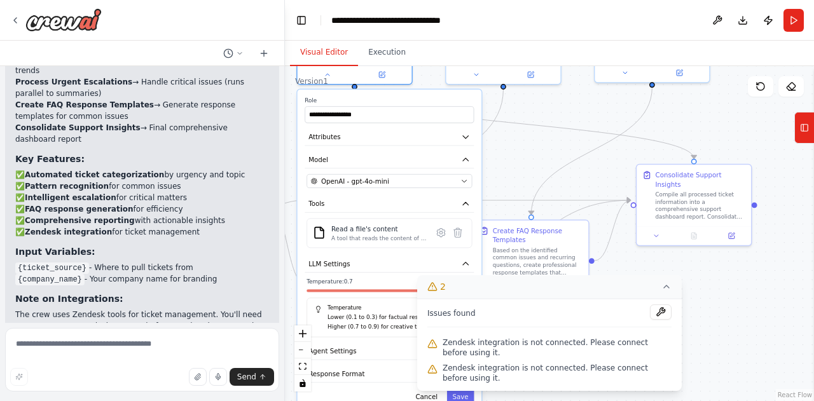
click at [666, 289] on icon at bounding box center [666, 287] width 10 height 10
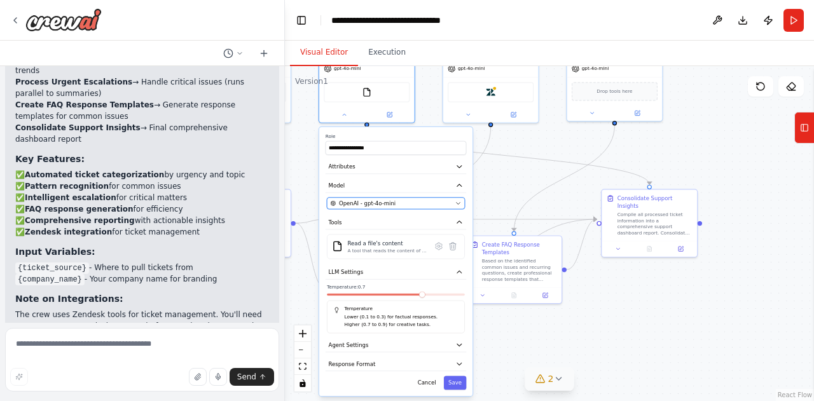
click at [458, 203] on icon "button" at bounding box center [458, 204] width 4 height 2
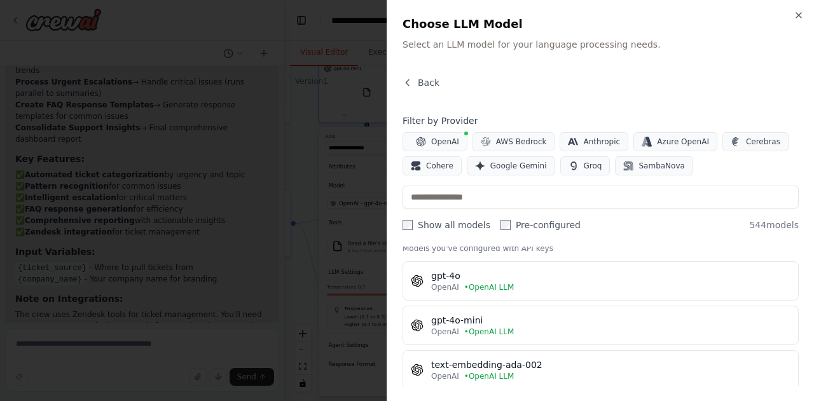
scroll to position [27, 0]
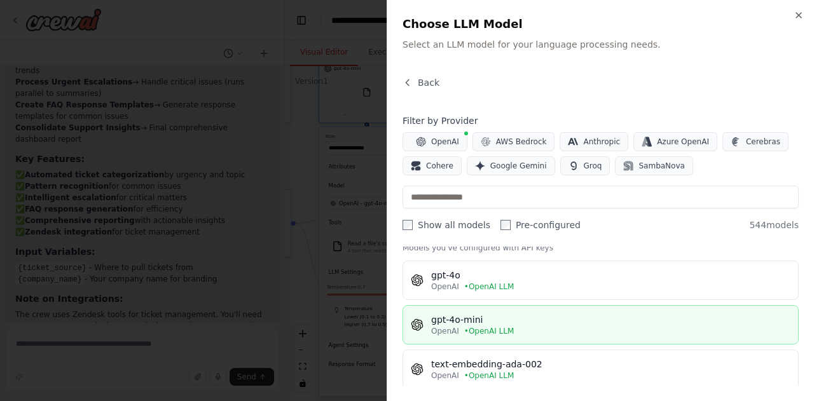
click at [500, 320] on div "gpt-4o-mini" at bounding box center [610, 319] width 359 height 13
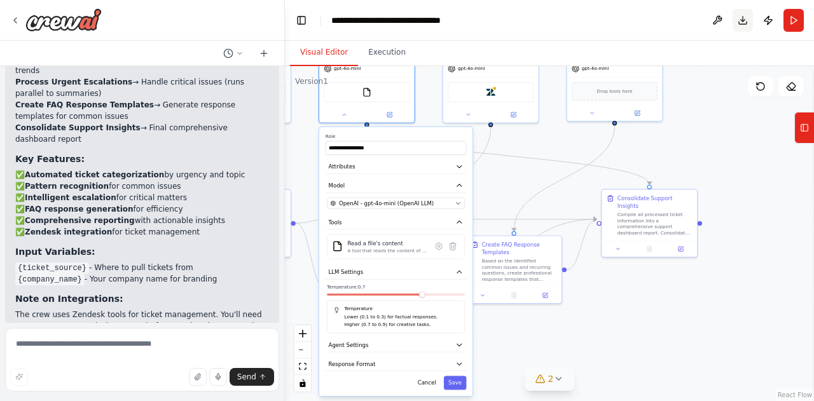
click at [744, 25] on button "Download" at bounding box center [742, 20] width 20 height 23
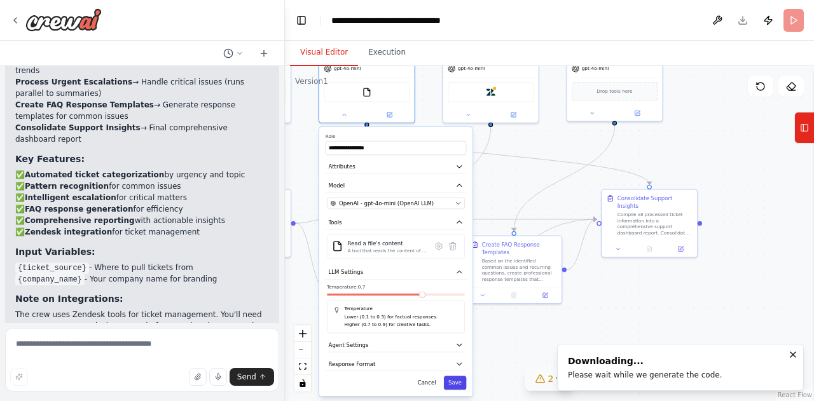
click at [461, 383] on button "Save" at bounding box center [455, 383] width 23 height 14
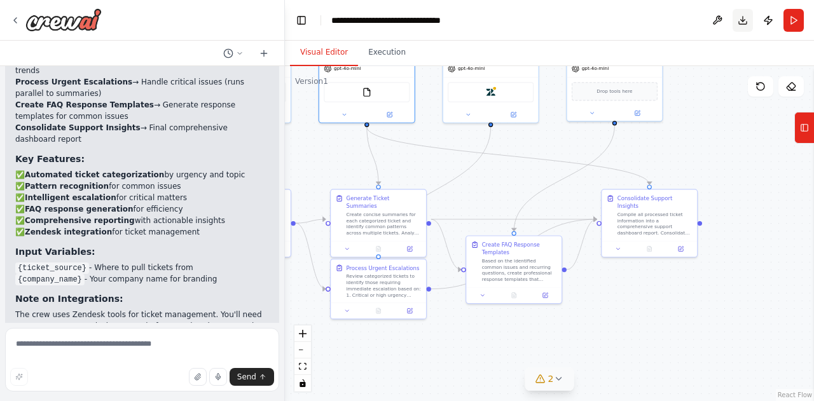
click at [739, 20] on button "Download" at bounding box center [742, 20] width 20 height 23
